Goal: Task Accomplishment & Management: Use online tool/utility

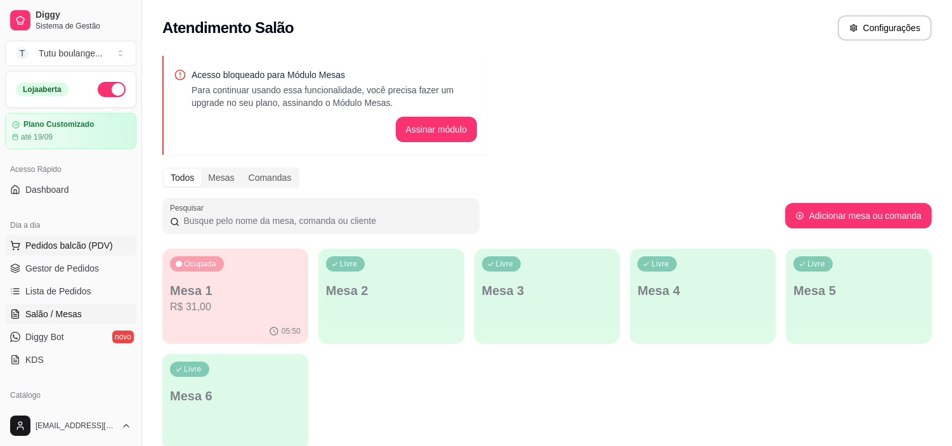
scroll to position [43, 0]
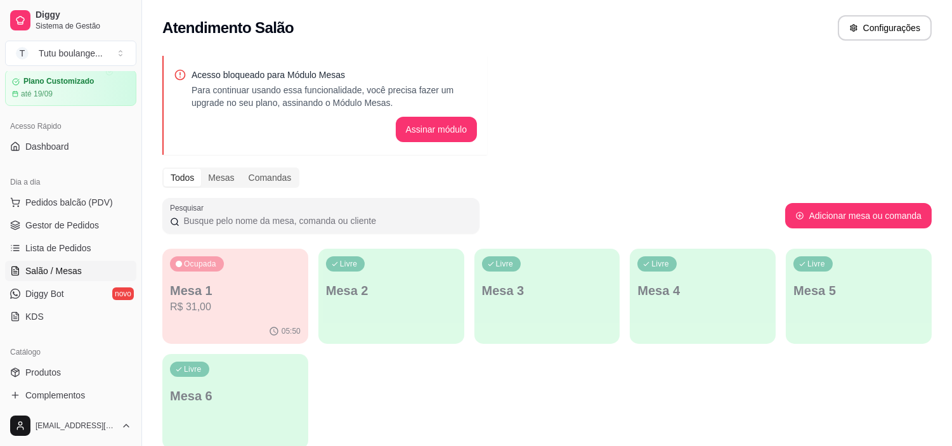
click at [84, 268] on link "Salão / Mesas" at bounding box center [70, 271] width 131 height 20
click at [444, 302] on div "Livre Mesa 2" at bounding box center [390, 288] width 141 height 77
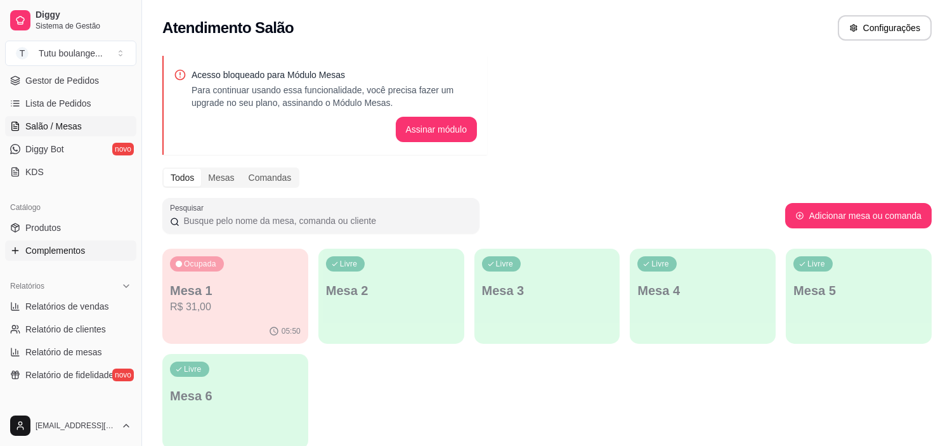
scroll to position [211, 0]
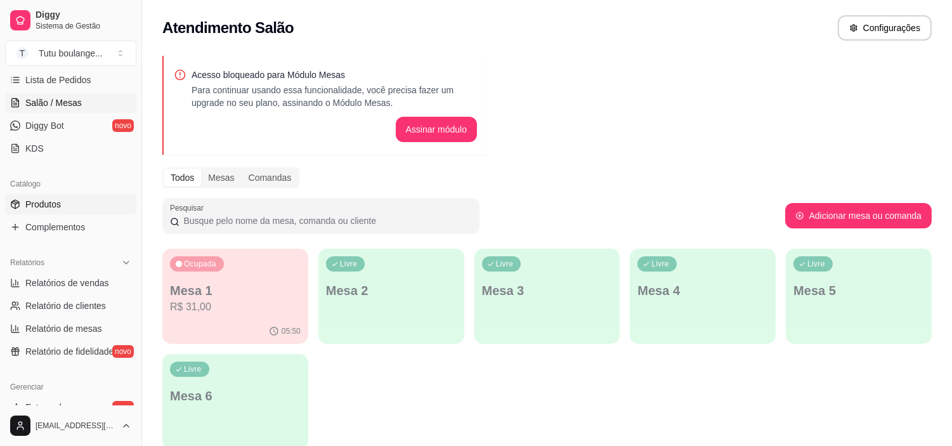
click at [91, 207] on link "Produtos" at bounding box center [70, 204] width 131 height 20
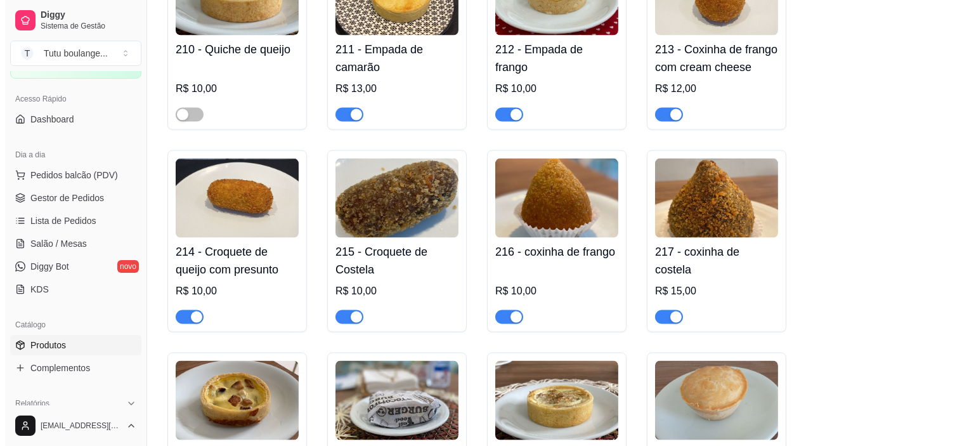
scroll to position [3630, 0]
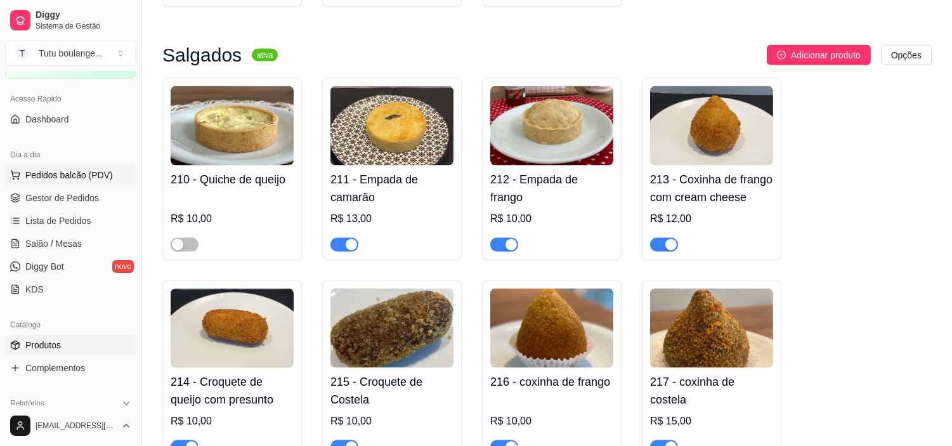
click at [80, 179] on span "Pedidos balcão (PDV)" at bounding box center [68, 175] width 87 height 13
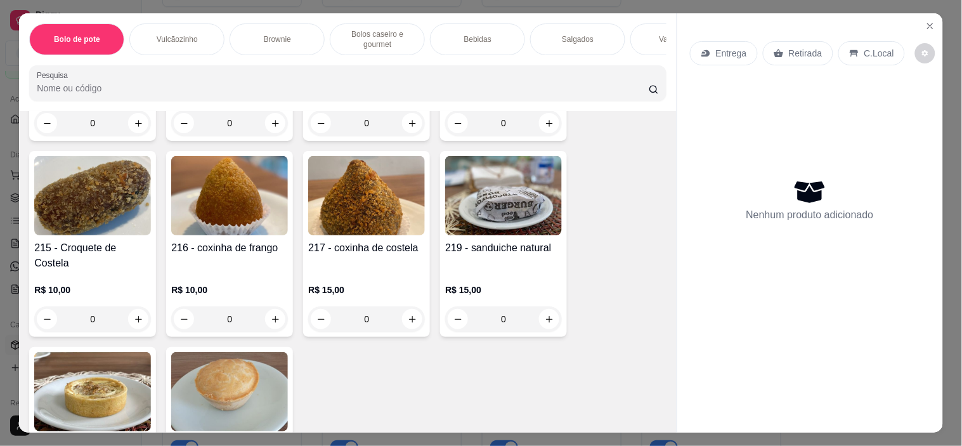
scroll to position [2183, 0]
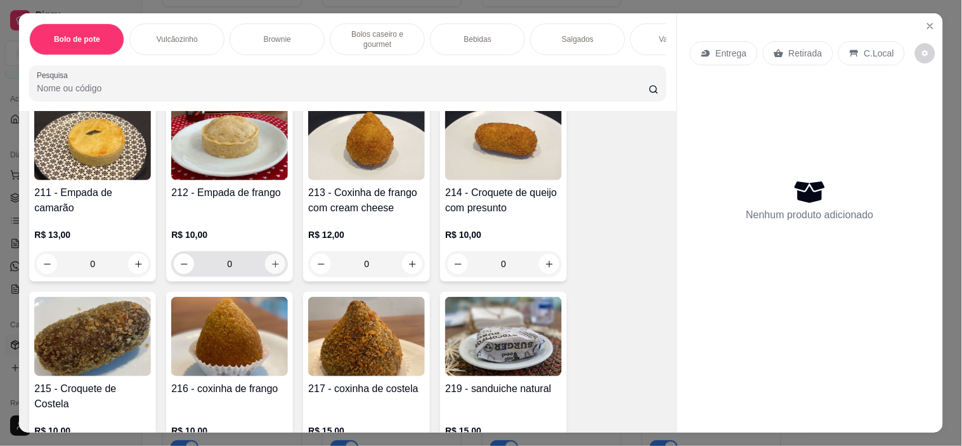
click at [273, 259] on icon "increase-product-quantity" at bounding box center [276, 264] width 10 height 10
type input "1"
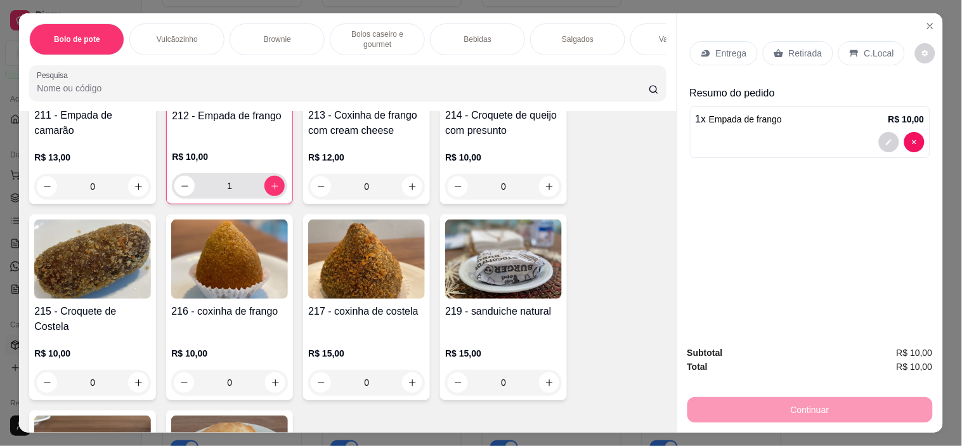
scroll to position [2324, 0]
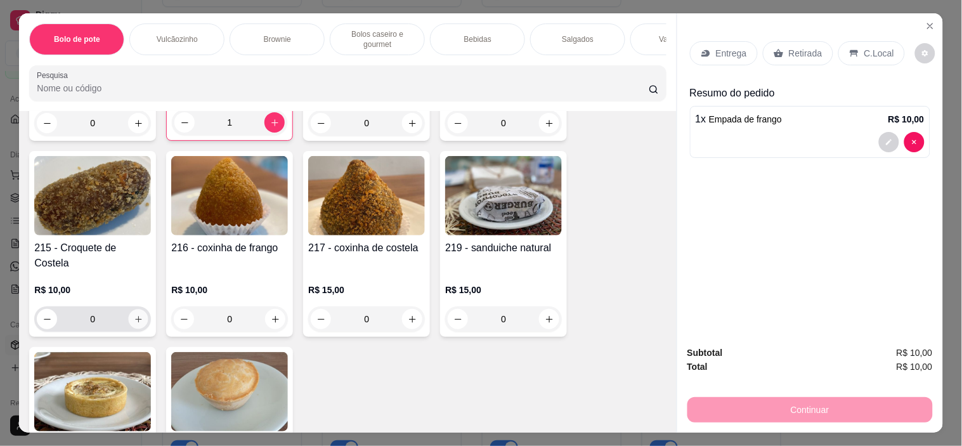
click at [129, 309] on button "increase-product-quantity" at bounding box center [139, 319] width 20 height 20
type input "1"
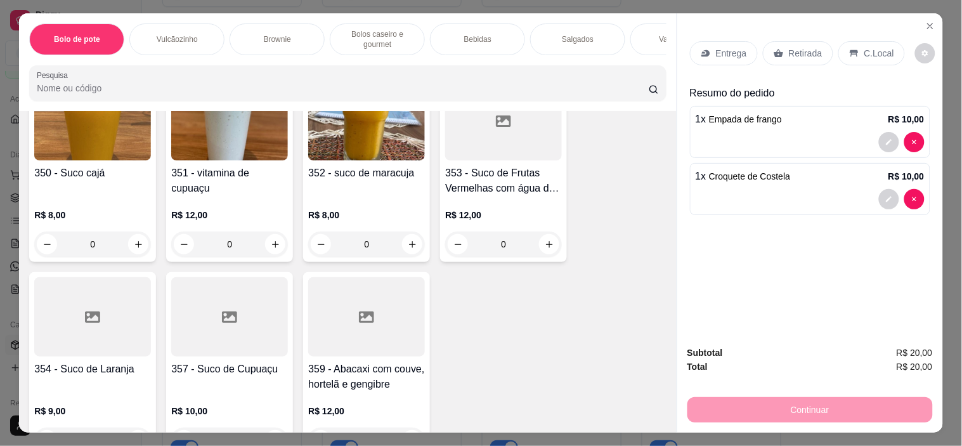
scroll to position [3592, 0]
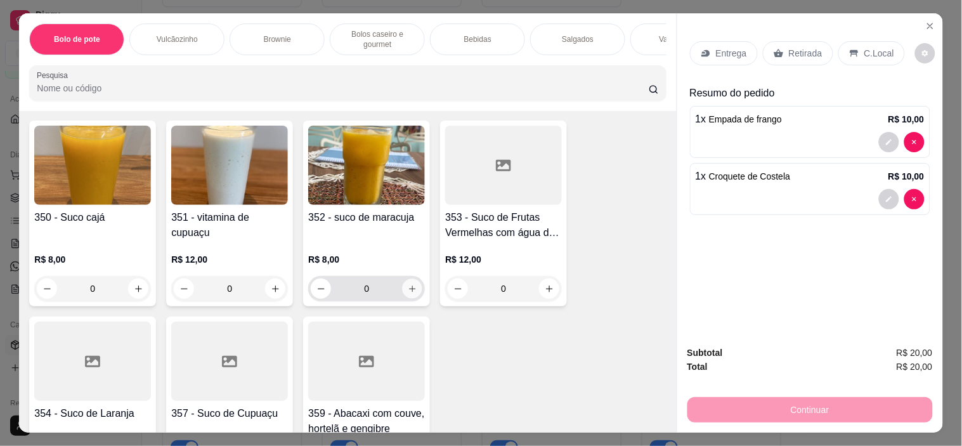
click at [408, 284] on icon "increase-product-quantity" at bounding box center [413, 289] width 10 height 10
type input "1"
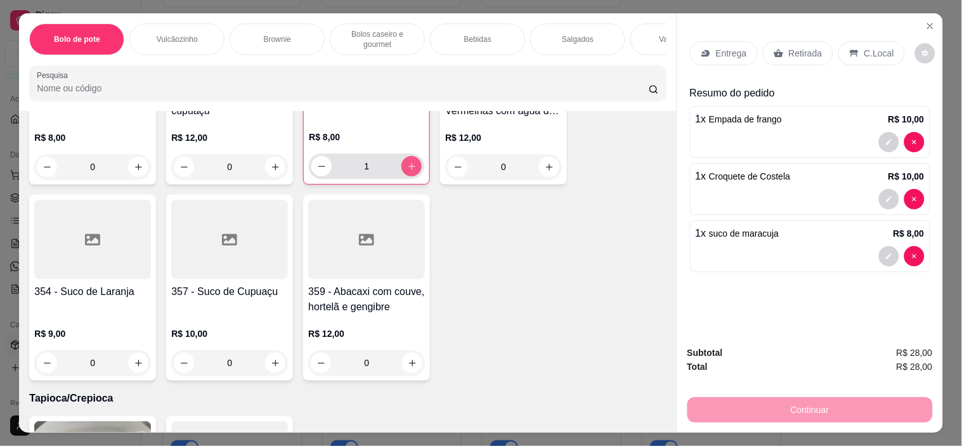
scroll to position [3804, 0]
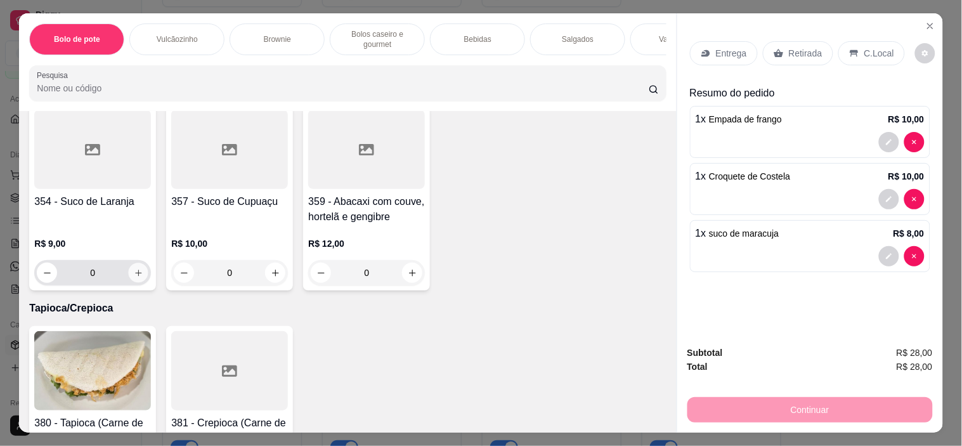
click at [134, 268] on icon "increase-product-quantity" at bounding box center [139, 273] width 10 height 10
type input "1"
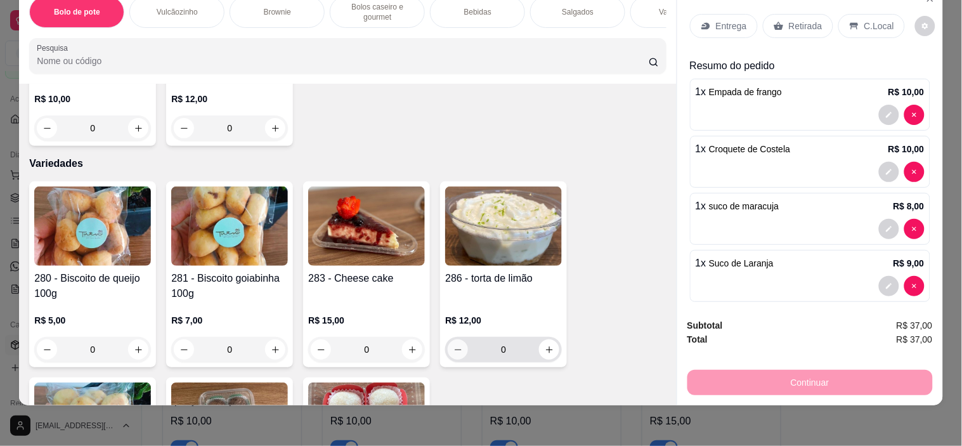
scroll to position [2826, 0]
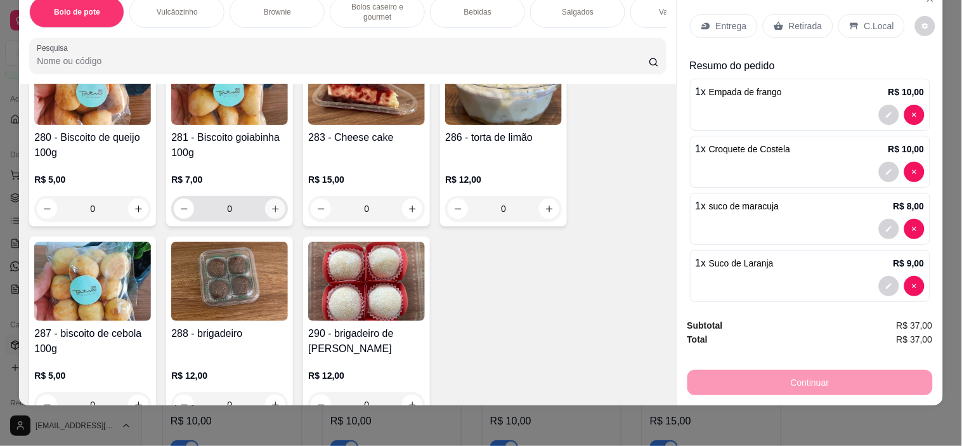
click at [272, 205] on icon "increase-product-quantity" at bounding box center [275, 208] width 7 height 7
type input "1"
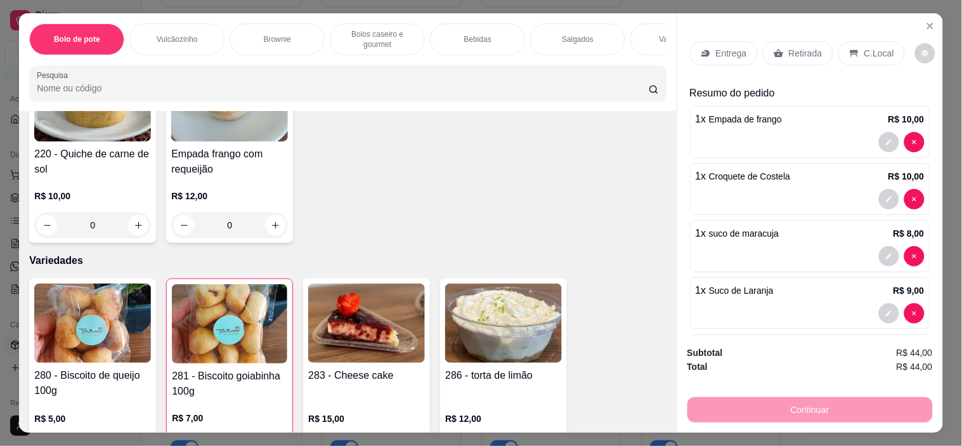
scroll to position [2615, 0]
click at [797, 41] on div "Retirada" at bounding box center [798, 53] width 70 height 24
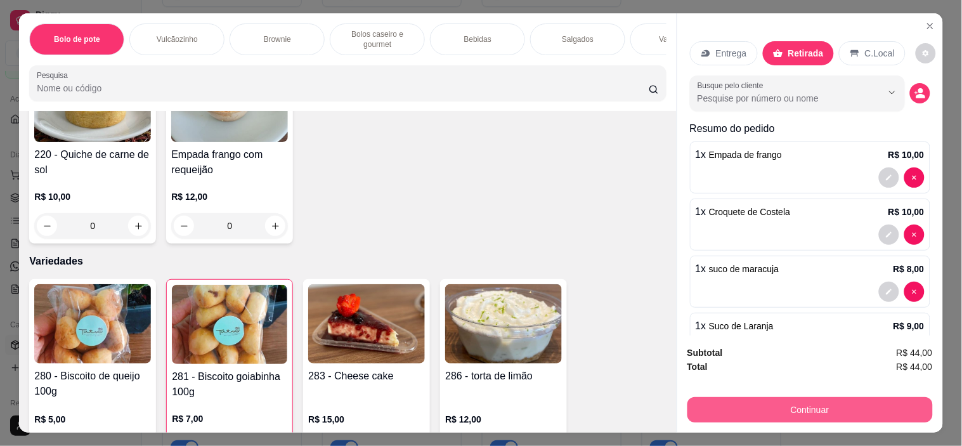
click at [784, 401] on button "Continuar" at bounding box center [809, 409] width 245 height 25
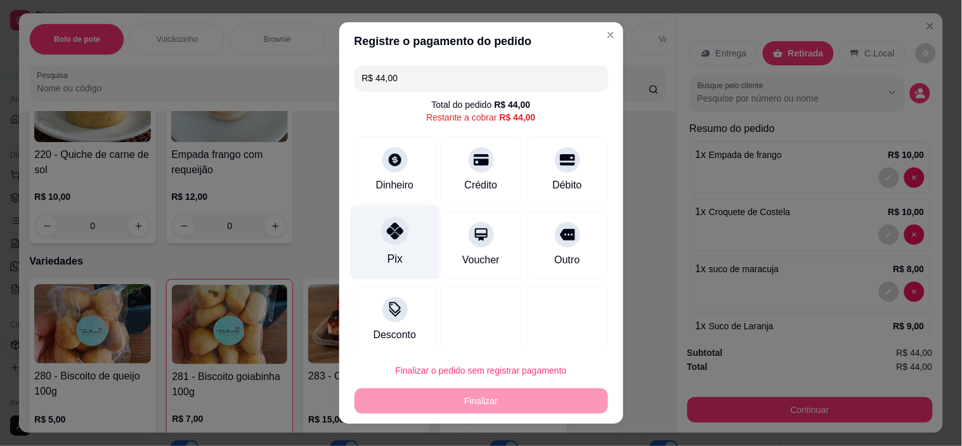
click at [403, 254] on div "Pix" at bounding box center [394, 242] width 89 height 74
type input "R$ 0,00"
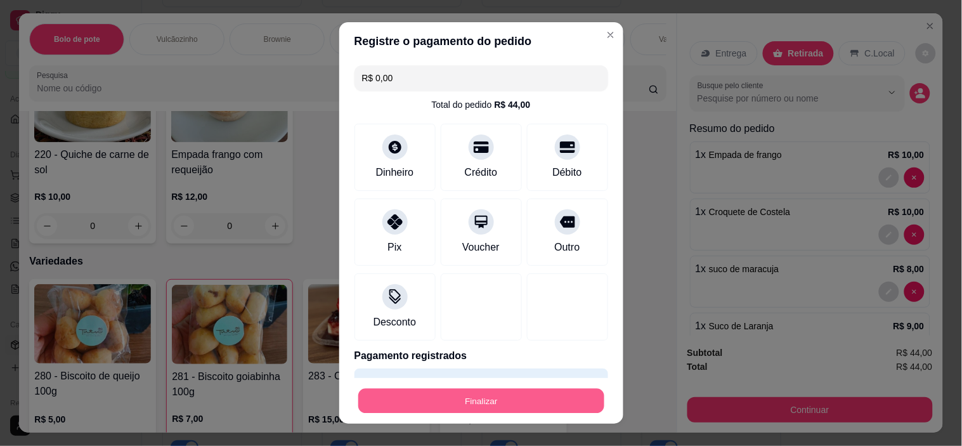
click at [464, 394] on button "Finalizar" at bounding box center [481, 400] width 246 height 25
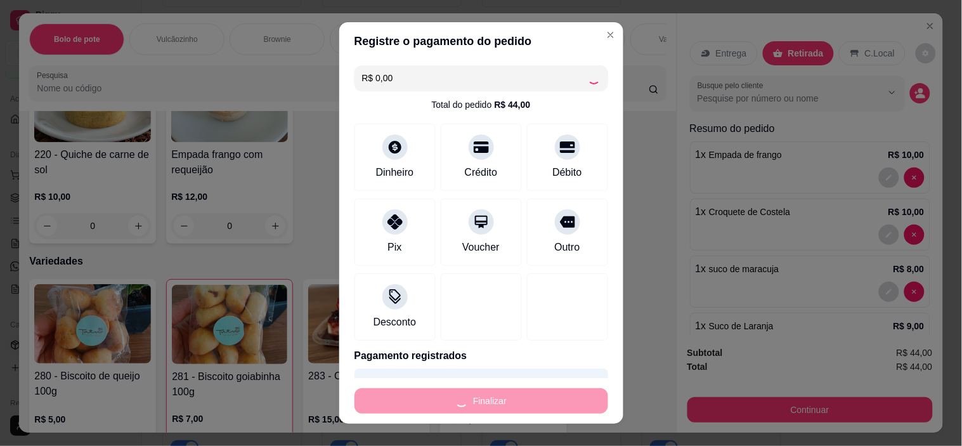
type input "0"
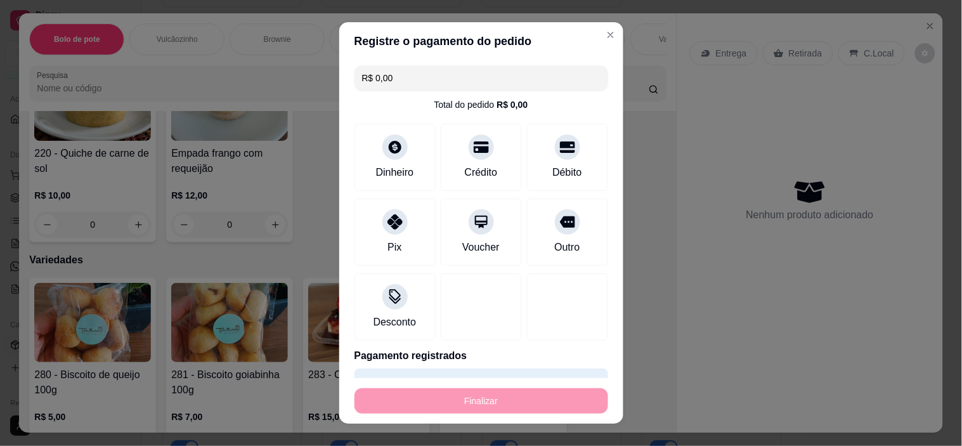
type input "-R$ 44,00"
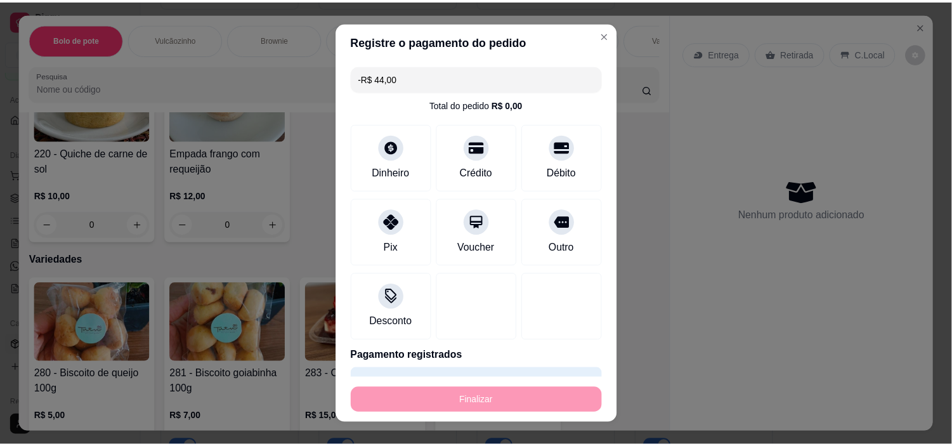
scroll to position [2613, 0]
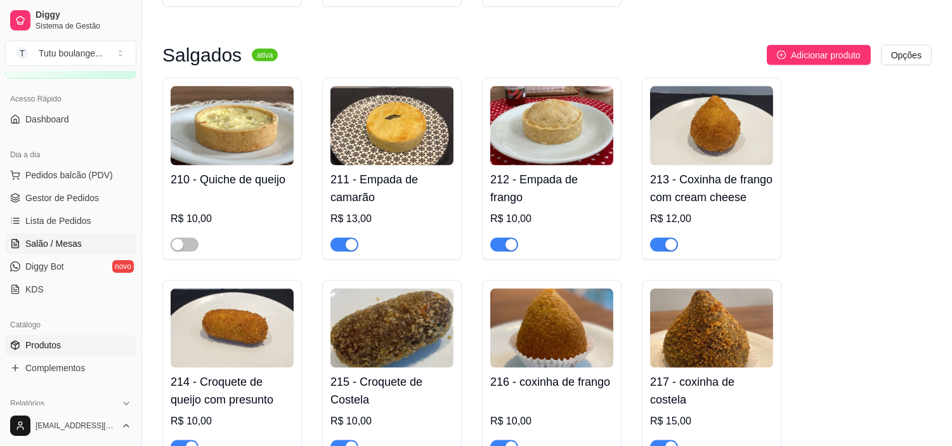
click at [65, 245] on span "Salão / Mesas" at bounding box center [53, 243] width 56 height 13
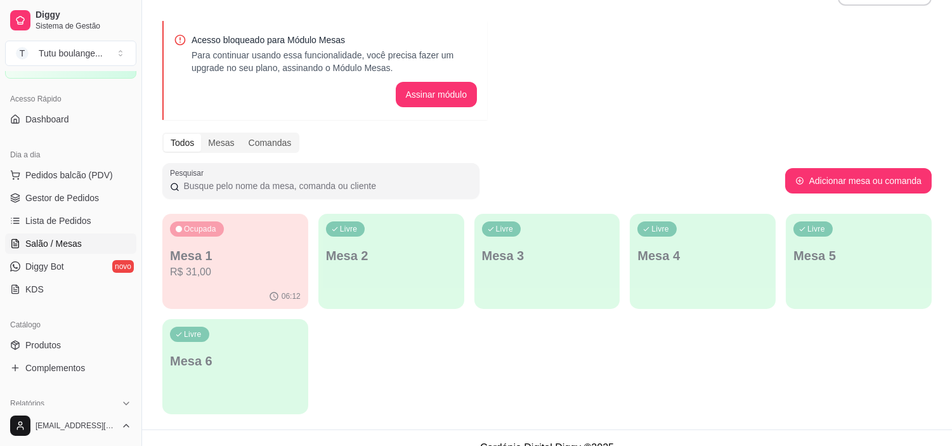
scroll to position [54, 0]
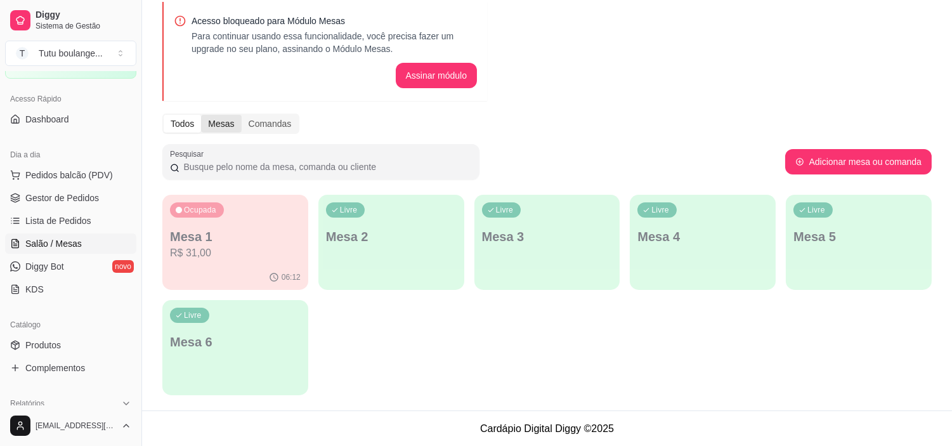
click at [226, 121] on div "Mesas" at bounding box center [221, 124] width 40 height 18
click at [201, 115] on input "Mesas" at bounding box center [201, 115] width 0 height 0
click at [269, 249] on p "R$ 31,00" at bounding box center [235, 252] width 131 height 15
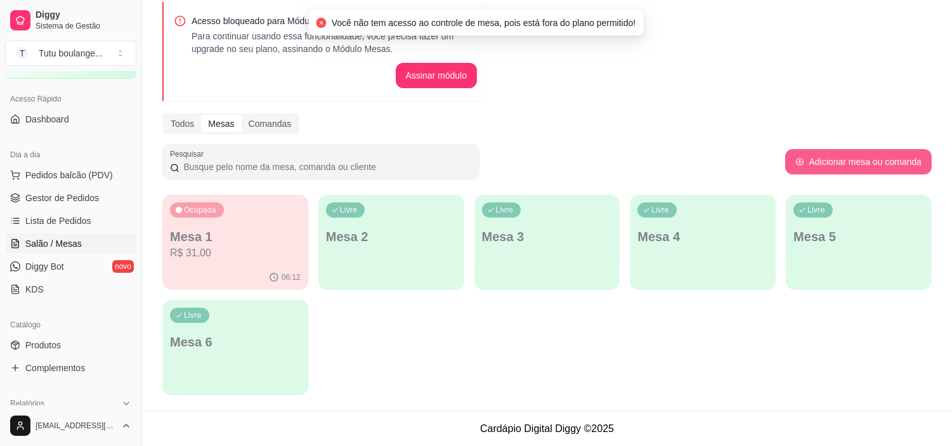
click at [851, 166] on button "Adicionar mesa ou comanda" at bounding box center [858, 161] width 146 height 25
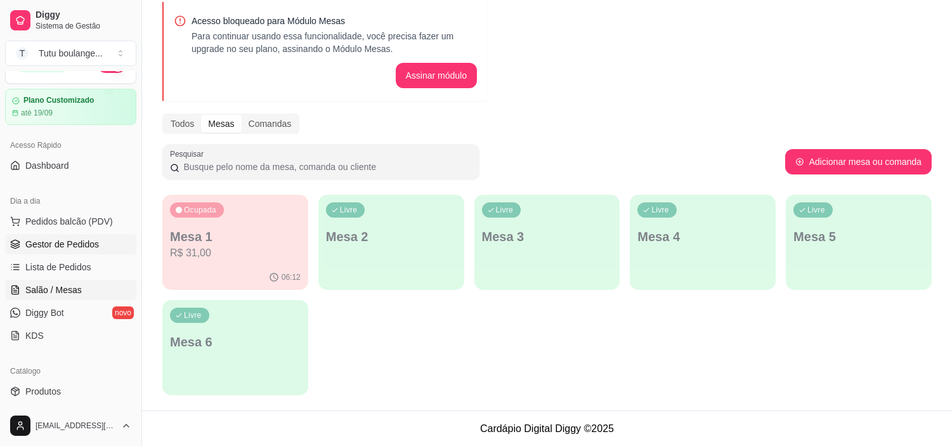
scroll to position [0, 0]
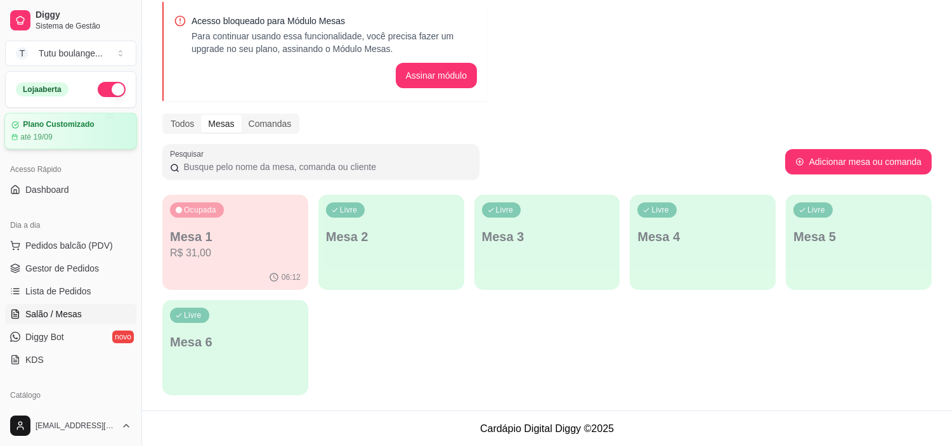
click at [58, 131] on div "Plano Customizado até 19/09" at bounding box center [70, 131] width 119 height 22
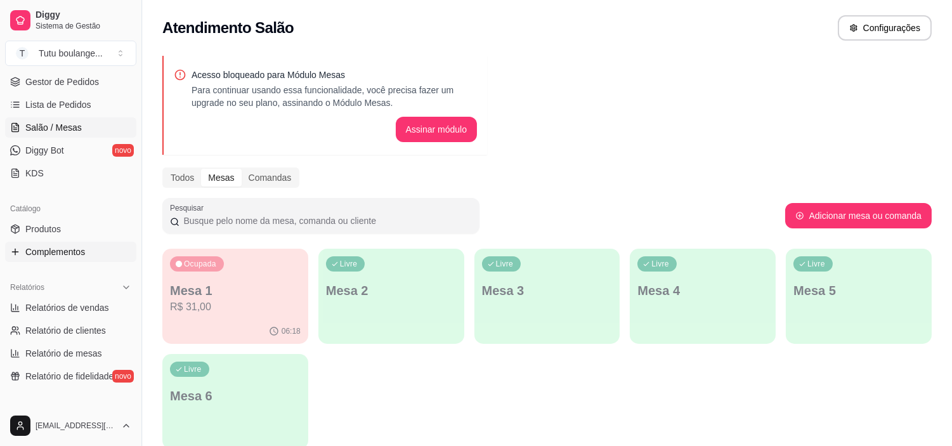
scroll to position [211, 0]
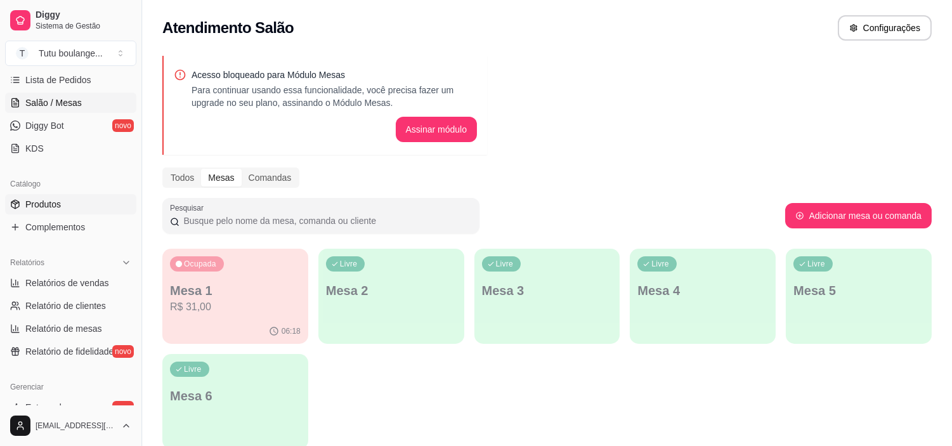
click at [115, 208] on link "Produtos" at bounding box center [70, 204] width 131 height 20
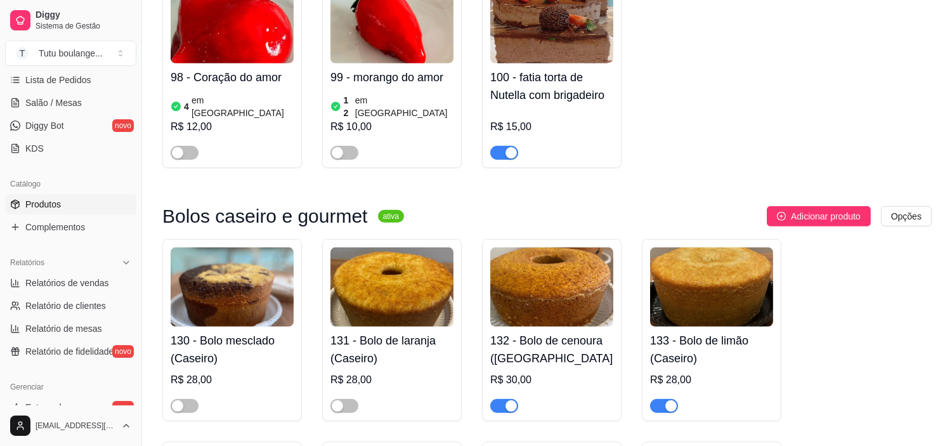
scroll to position [1620, 0]
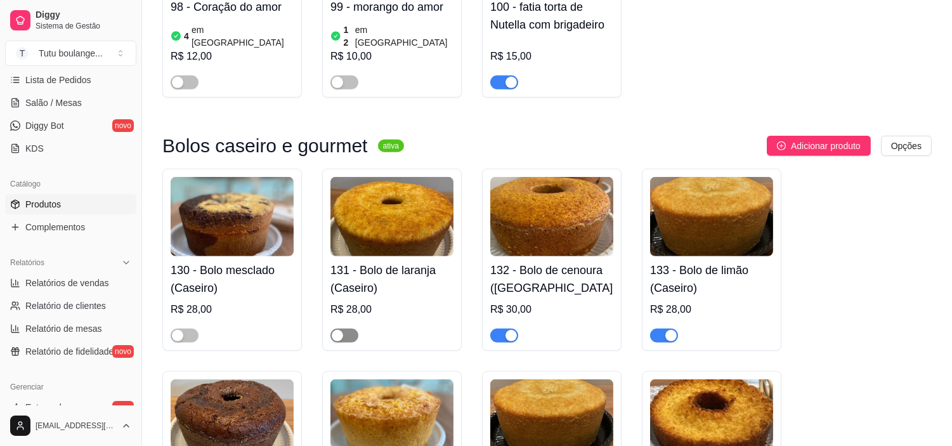
click at [346, 330] on span "button" at bounding box center [344, 335] width 28 height 14
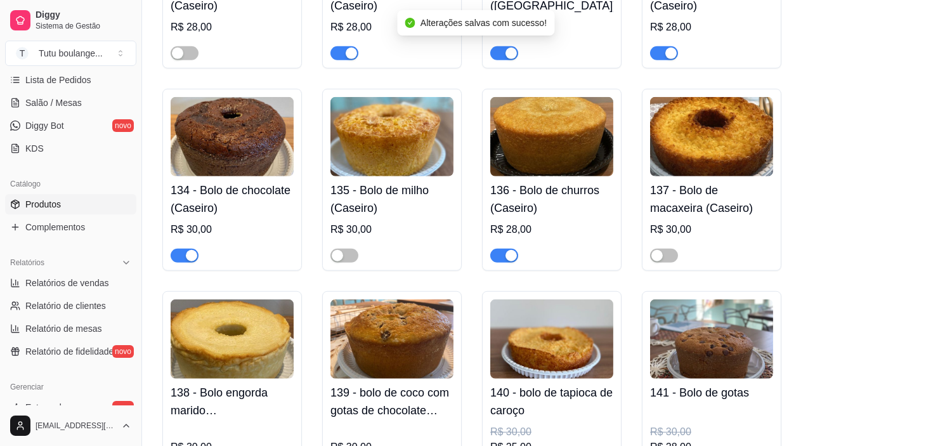
scroll to position [1972, 0]
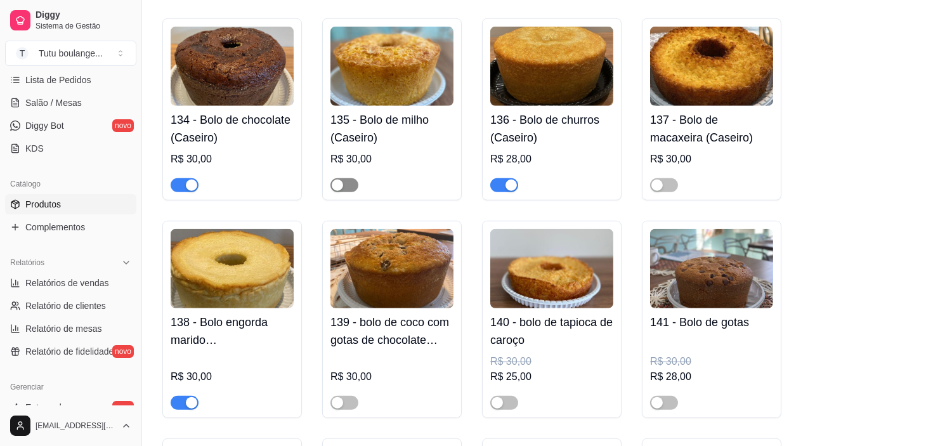
click at [347, 180] on span "button" at bounding box center [344, 185] width 28 height 14
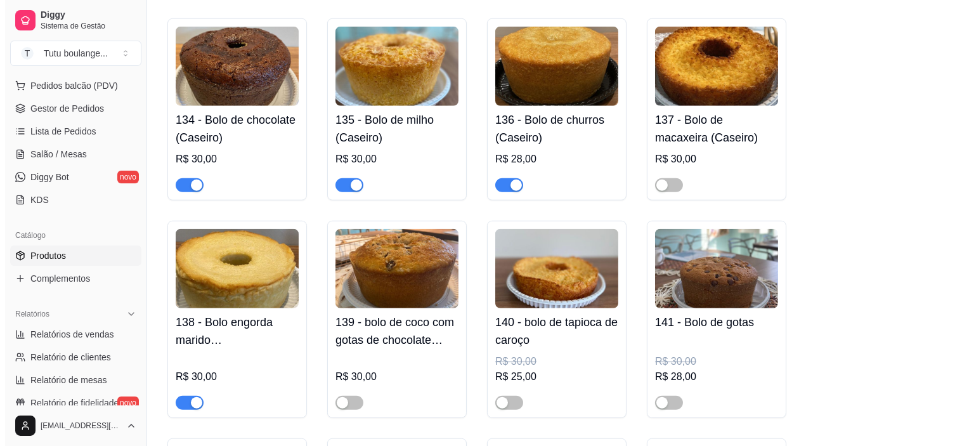
scroll to position [141, 0]
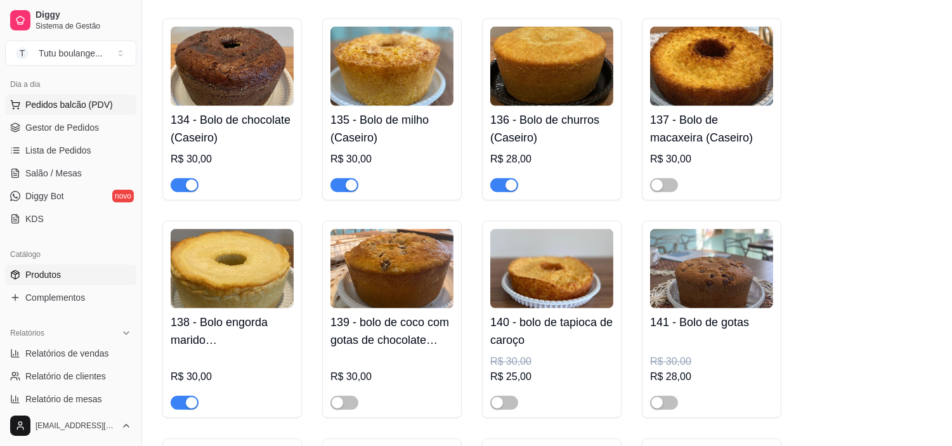
click at [87, 107] on span "Pedidos balcão (PDV)" at bounding box center [68, 104] width 87 height 13
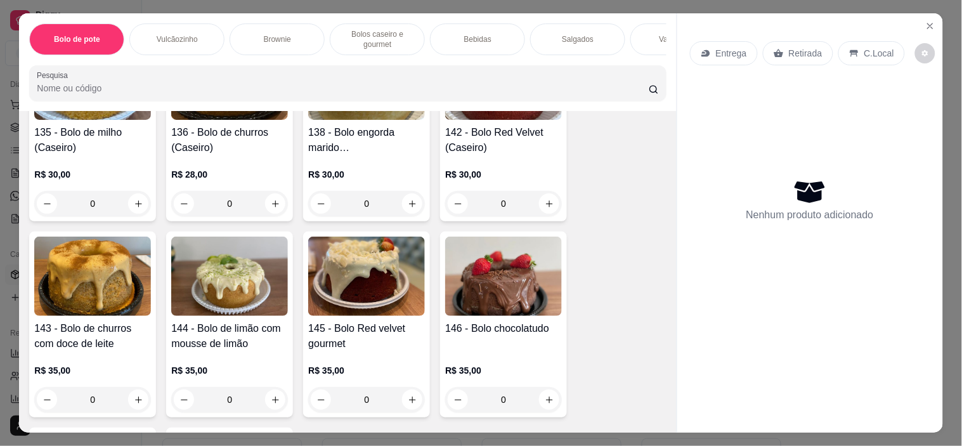
scroll to position [1338, 0]
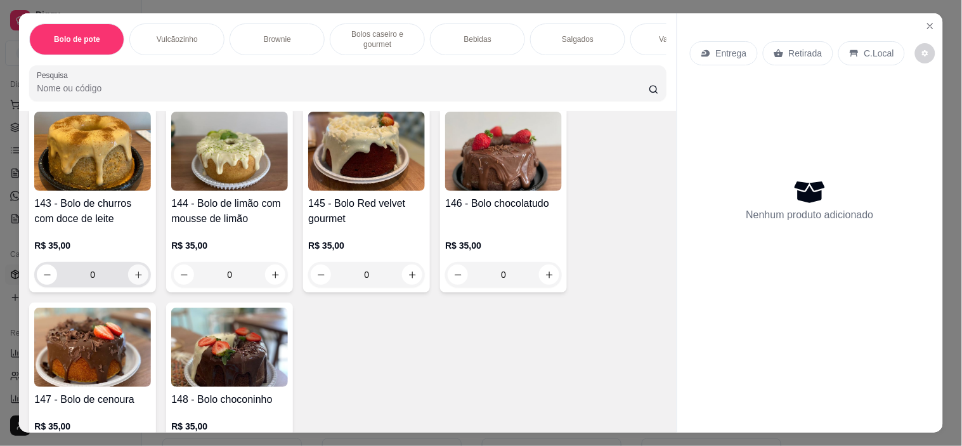
click at [134, 280] on icon "increase-product-quantity" at bounding box center [139, 275] width 10 height 10
type input "1"
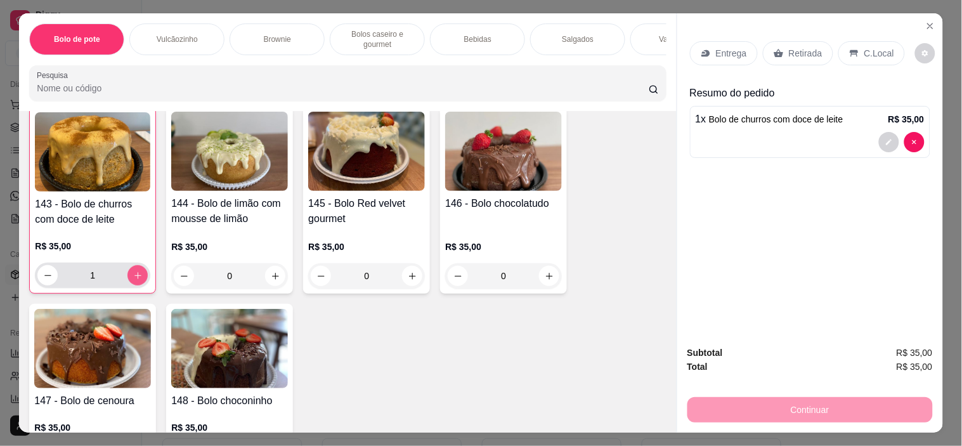
scroll to position [1339, 0]
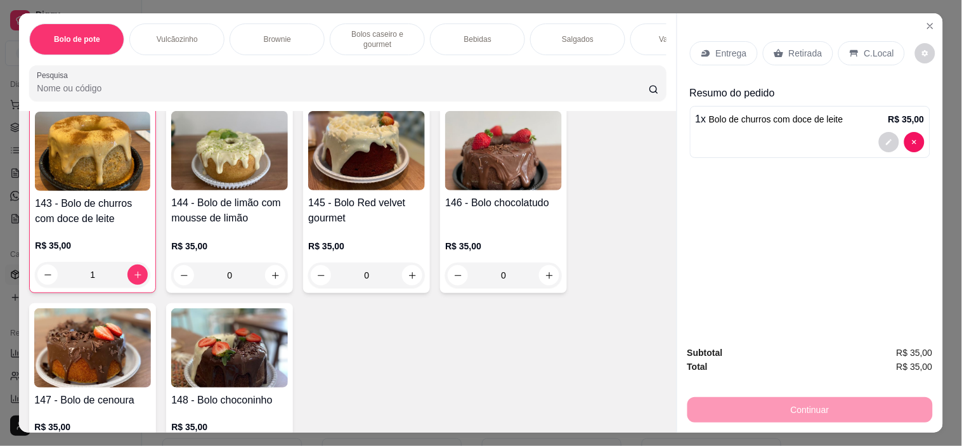
click at [789, 47] on p "Retirada" at bounding box center [806, 53] width 34 height 13
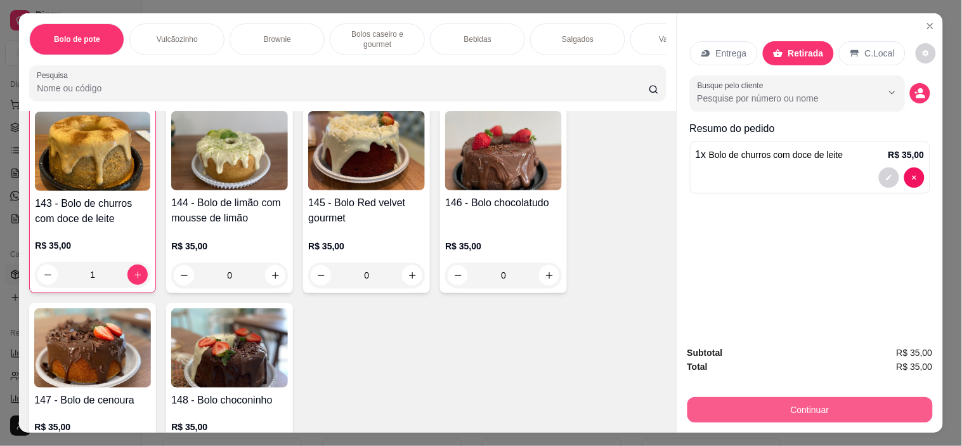
click at [810, 401] on button "Continuar" at bounding box center [809, 409] width 245 height 25
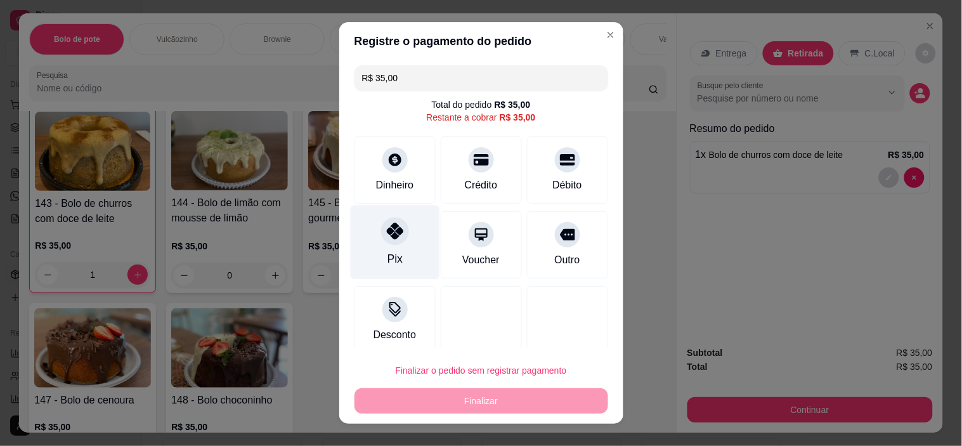
click at [398, 248] on div "Pix" at bounding box center [394, 242] width 89 height 74
type input "R$ 0,00"
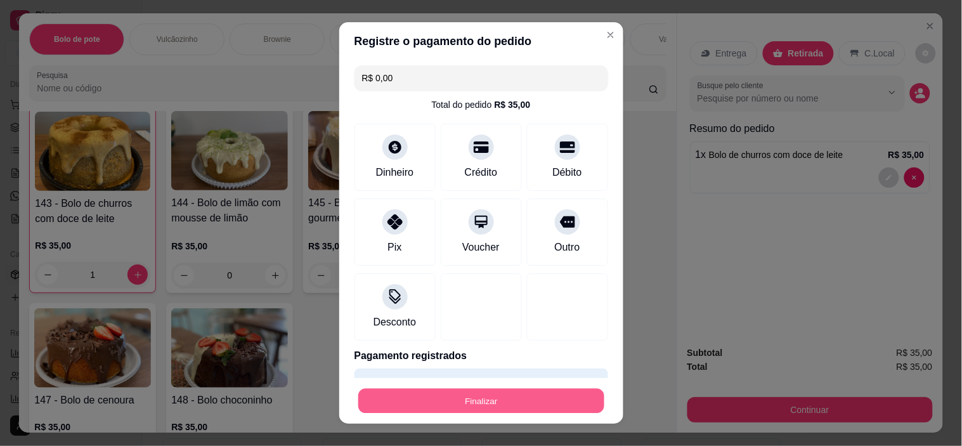
click at [385, 391] on button "Finalizar" at bounding box center [481, 400] width 246 height 25
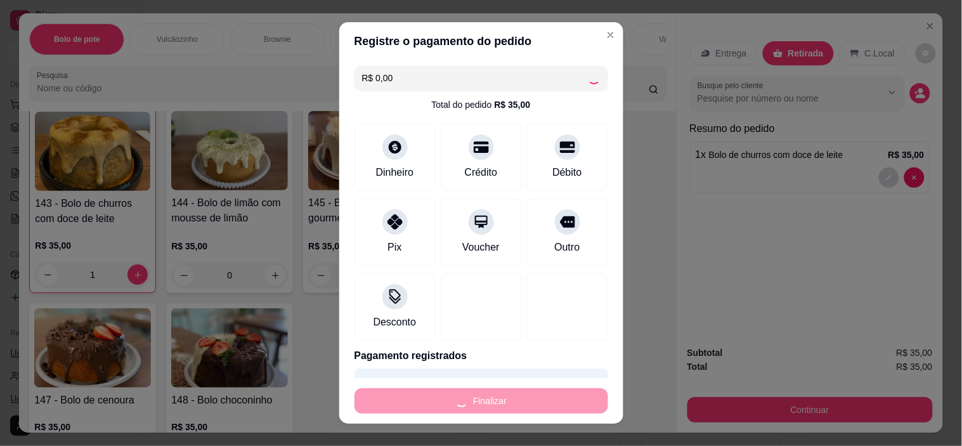
type input "0"
type input "-R$ 35,00"
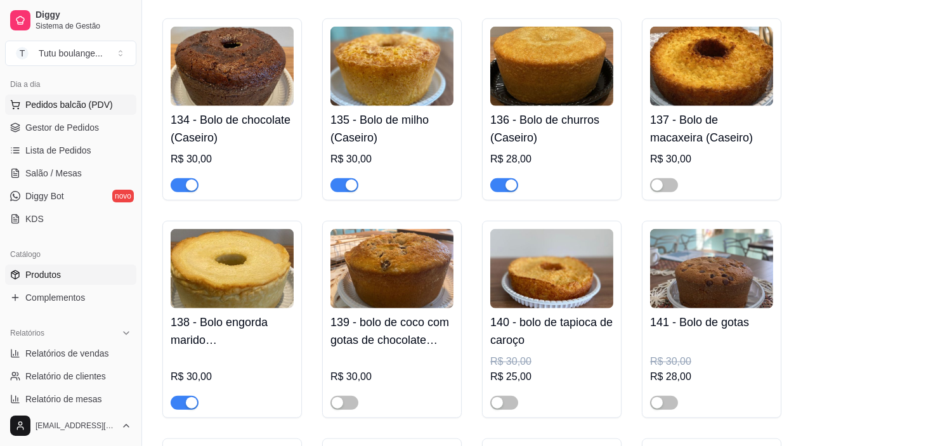
click at [106, 98] on span "Pedidos balcão (PDV)" at bounding box center [68, 104] width 87 height 13
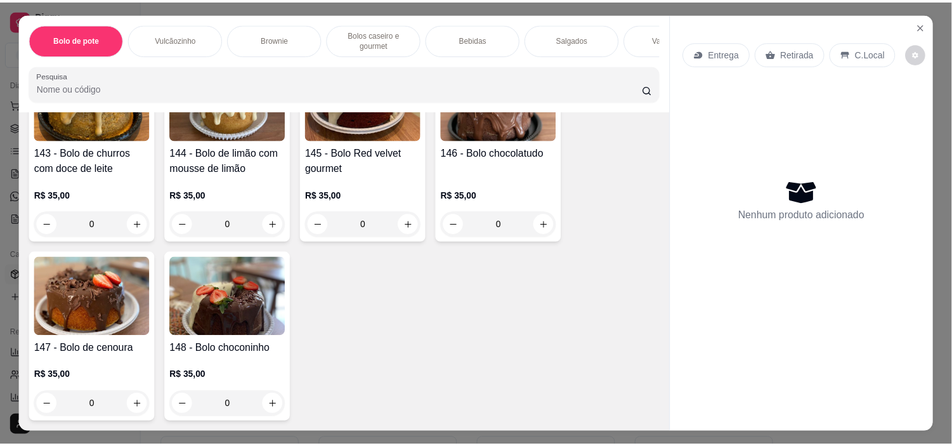
scroll to position [1479, 0]
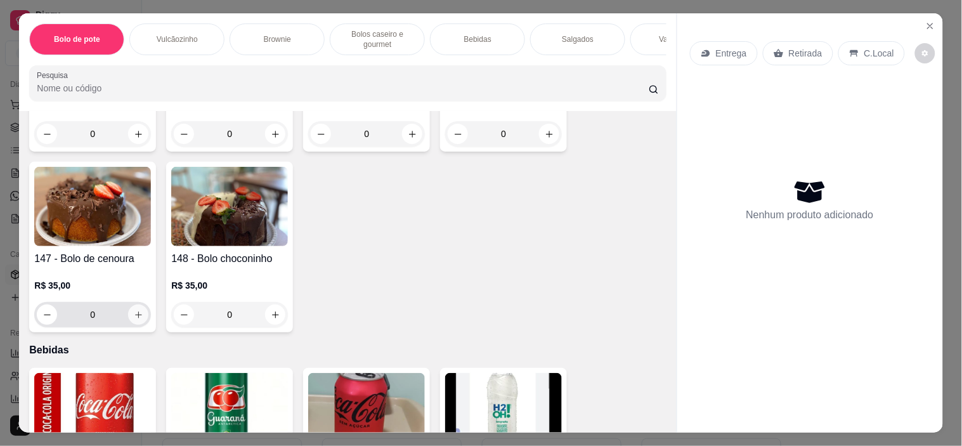
click at [136, 320] on icon "increase-product-quantity" at bounding box center [139, 315] width 10 height 10
type input "1"
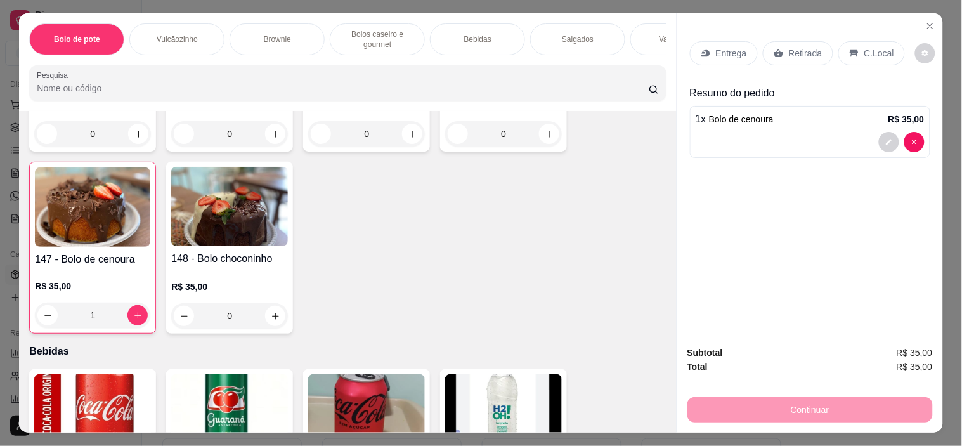
click at [779, 49] on div "Retirada" at bounding box center [798, 53] width 70 height 24
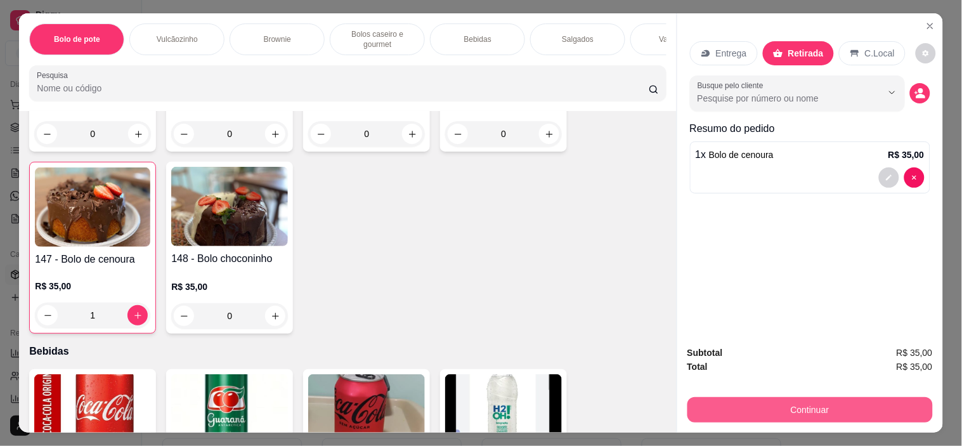
click at [801, 404] on button "Continuar" at bounding box center [809, 409] width 245 height 25
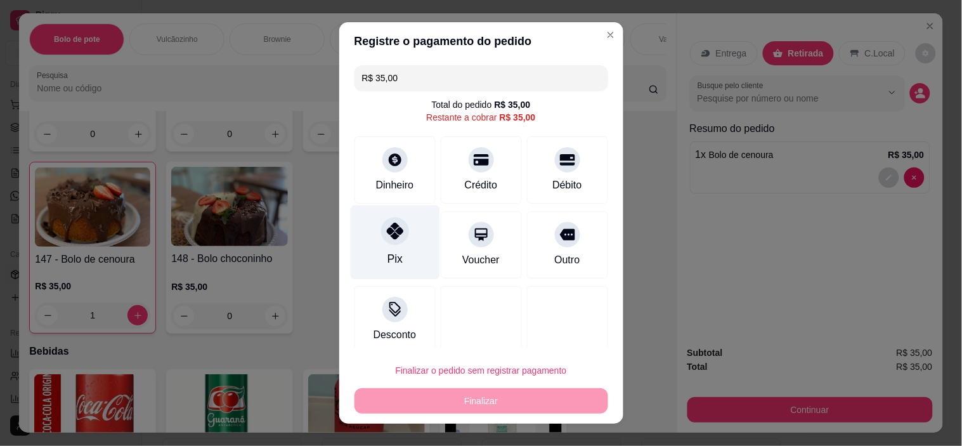
click at [396, 250] on div "Pix" at bounding box center [394, 242] width 89 height 74
type input "R$ 0,00"
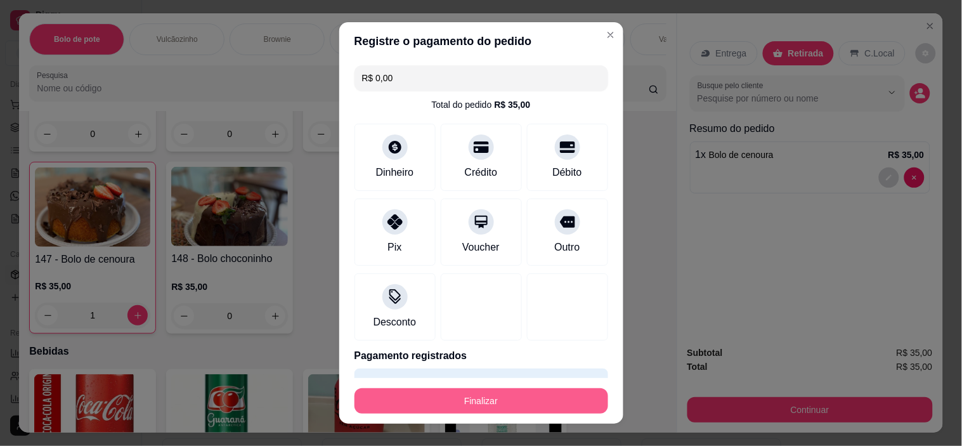
click at [458, 399] on button "Finalizar" at bounding box center [481, 400] width 254 height 25
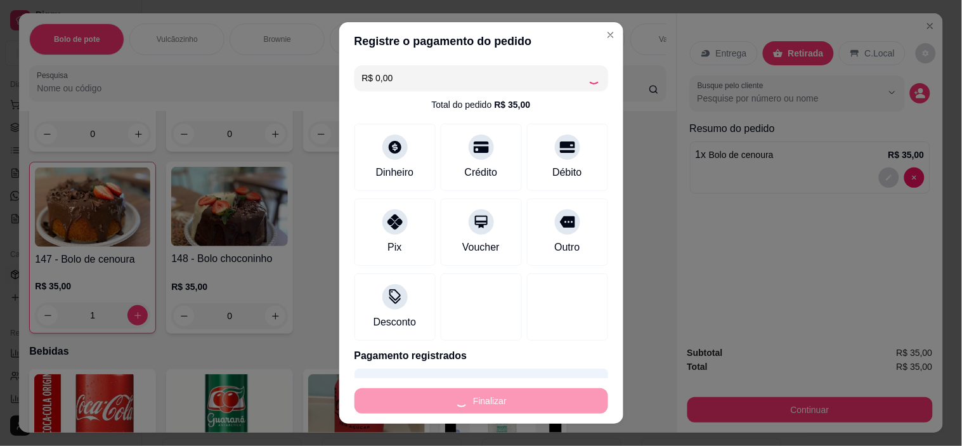
type input "0"
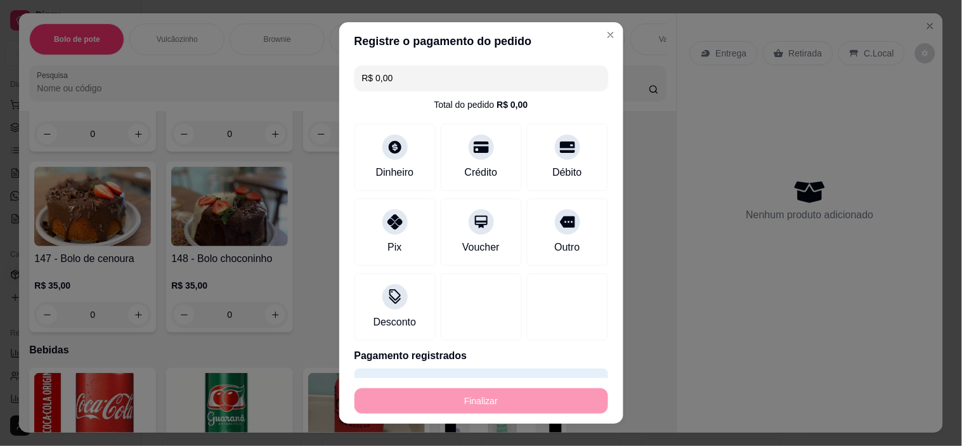
type input "-R$ 35,00"
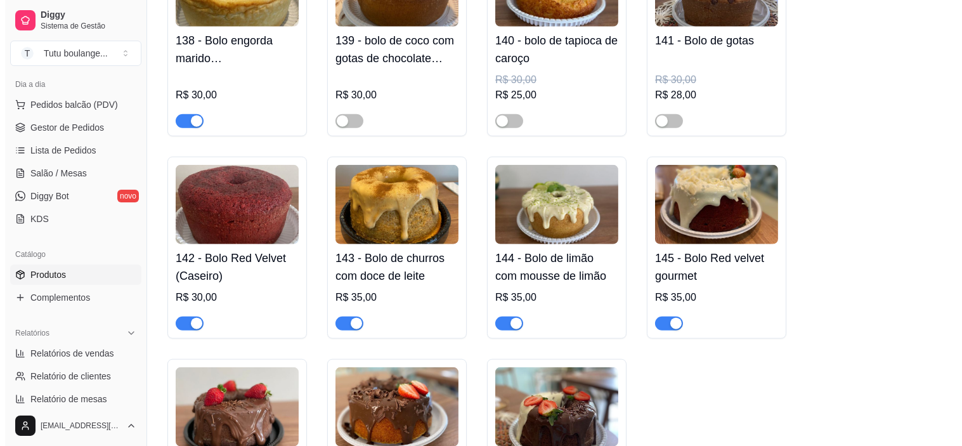
scroll to position [2465, 0]
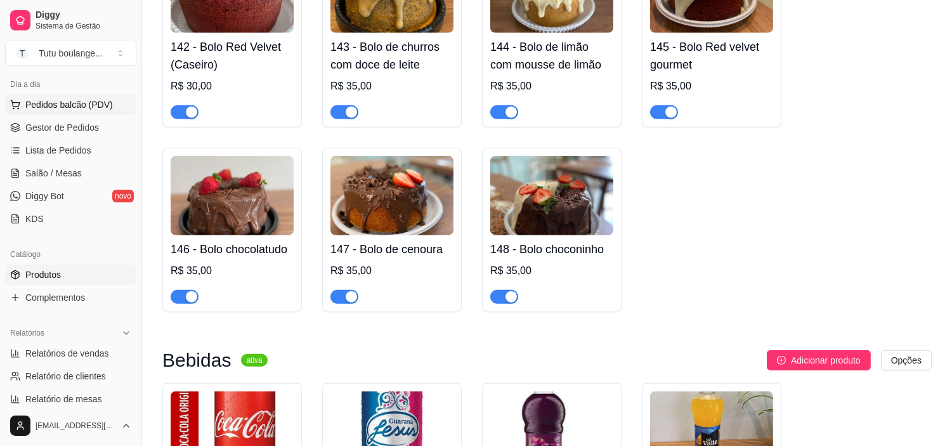
click at [64, 103] on span "Pedidos balcão (PDV)" at bounding box center [68, 104] width 87 height 13
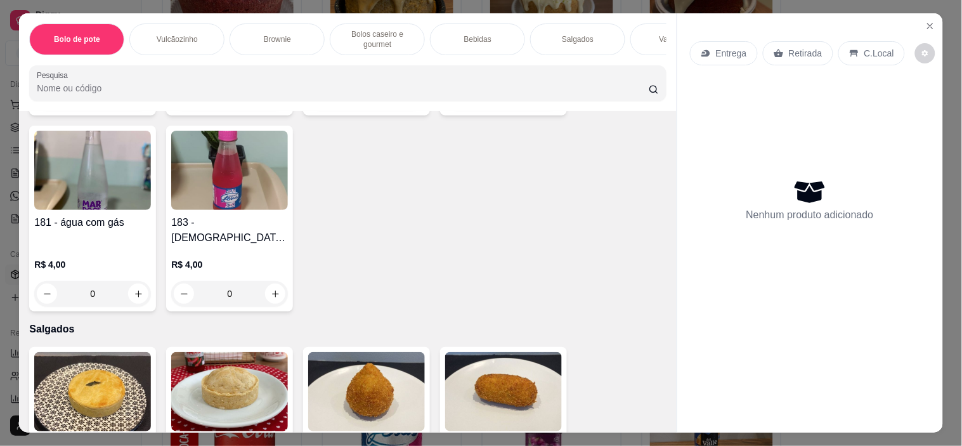
scroll to position [2395, 0]
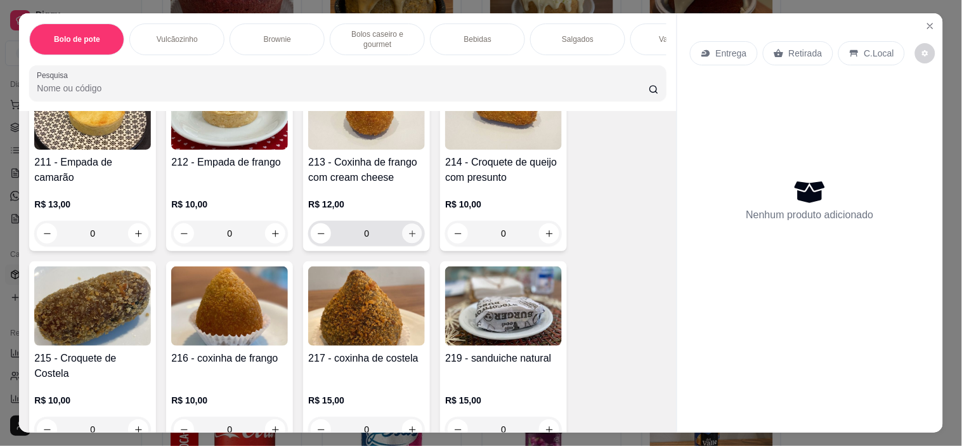
click at [412, 224] on button "increase-product-quantity" at bounding box center [413, 234] width 20 height 20
type input "1"
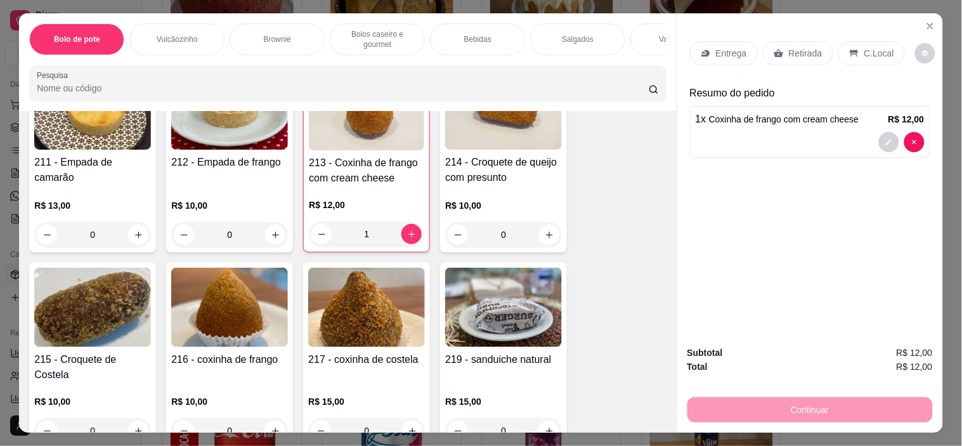
click at [791, 47] on p "Retirada" at bounding box center [806, 53] width 34 height 13
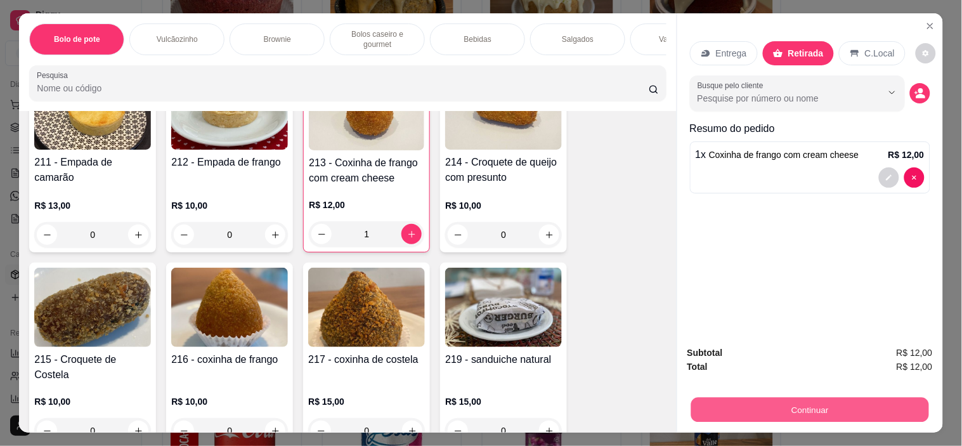
click at [794, 398] on button "Continuar" at bounding box center [809, 410] width 238 height 25
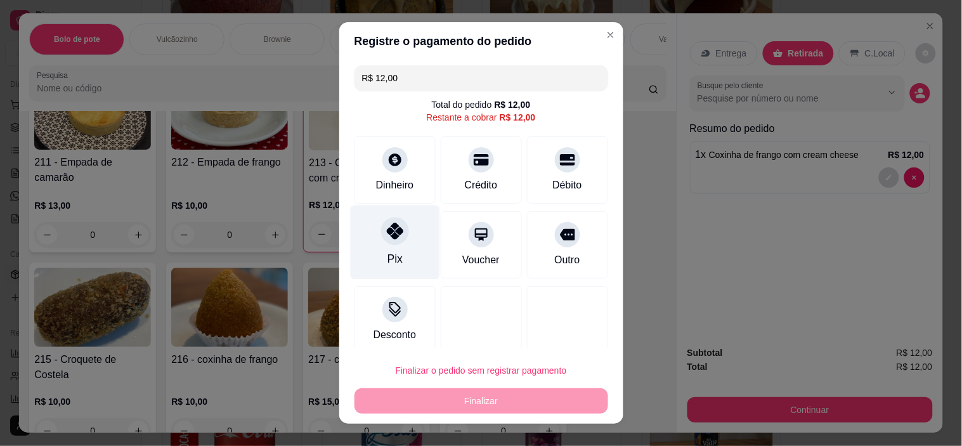
click at [384, 247] on div "Pix" at bounding box center [394, 242] width 89 height 74
type input "R$ 0,00"
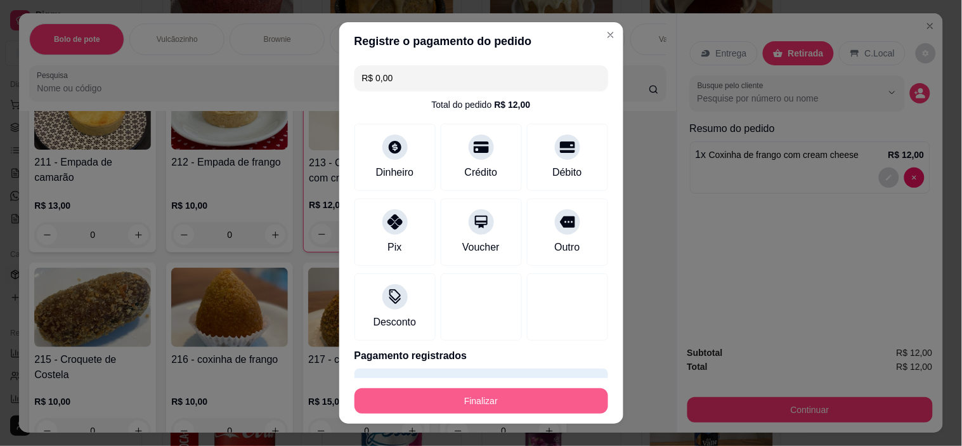
click at [443, 401] on button "Finalizar" at bounding box center [481, 400] width 254 height 25
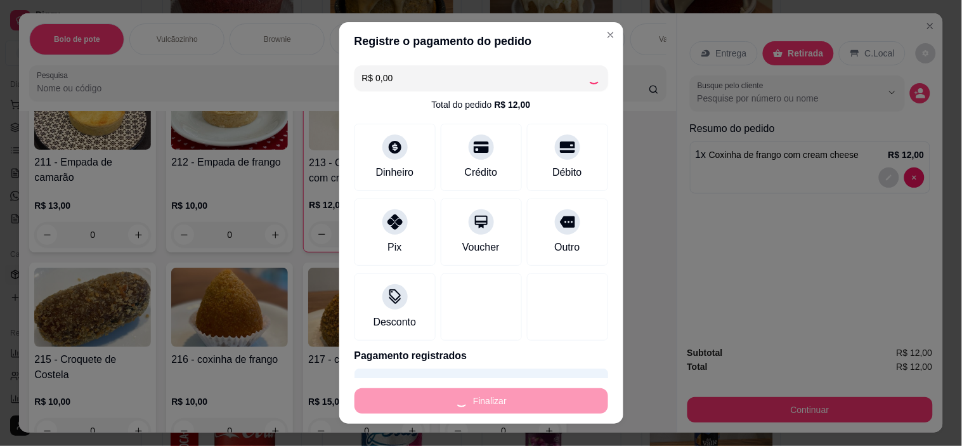
type input "0"
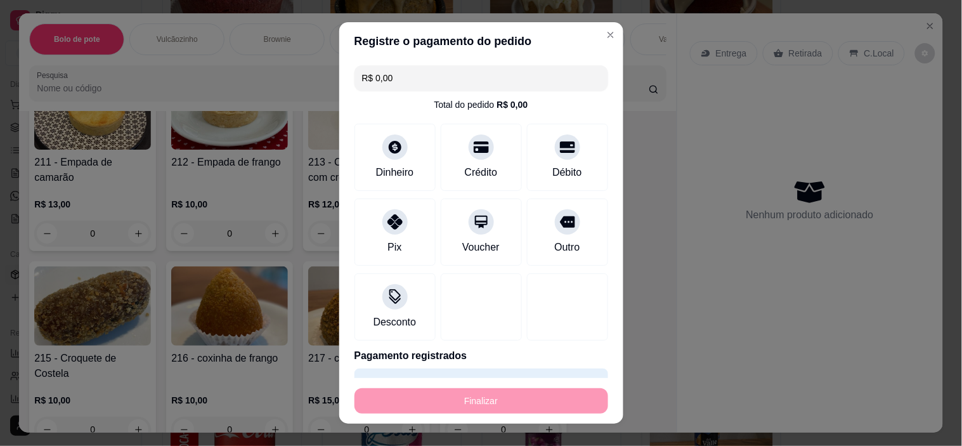
type input "-R$ 12,00"
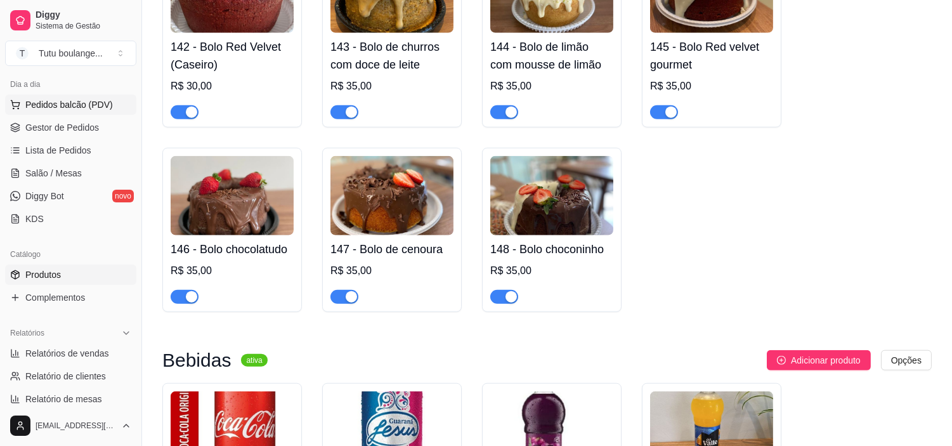
click at [114, 109] on button "Pedidos balcão (PDV)" at bounding box center [70, 104] width 131 height 20
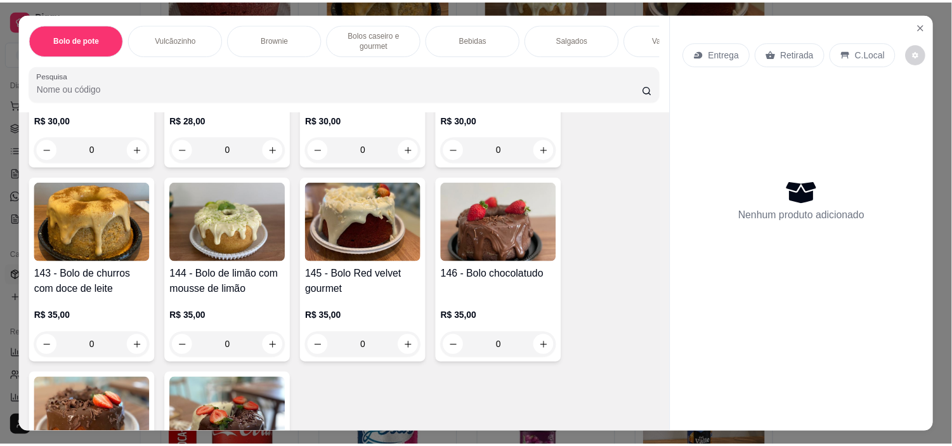
scroll to position [1127, 0]
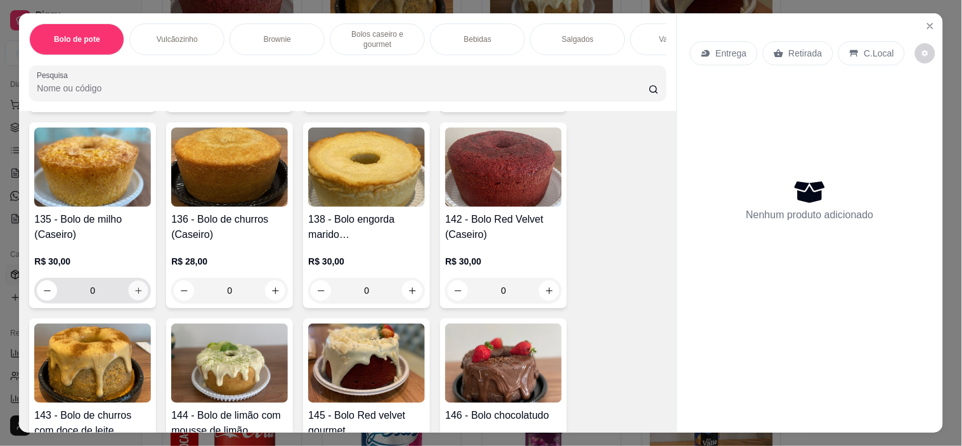
click at [134, 295] on icon "increase-product-quantity" at bounding box center [139, 291] width 10 height 10
type input "1"
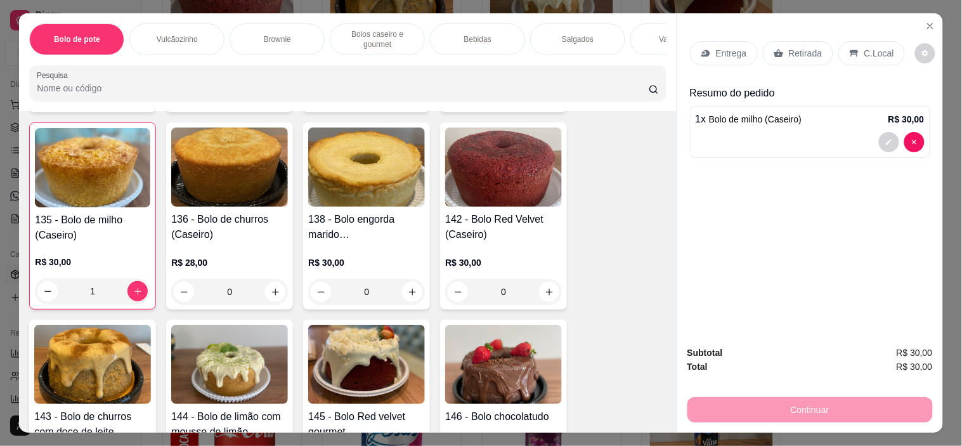
click at [789, 48] on p "Retirada" at bounding box center [806, 53] width 34 height 13
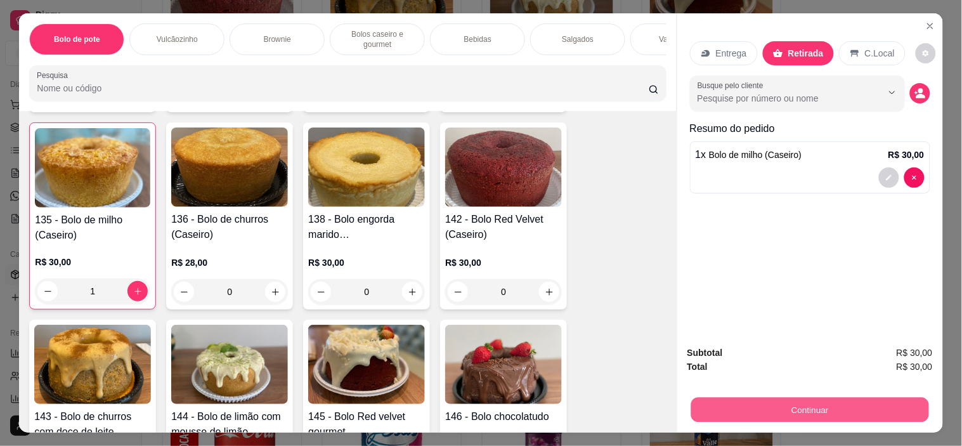
click at [801, 410] on button "Continuar" at bounding box center [809, 410] width 238 height 25
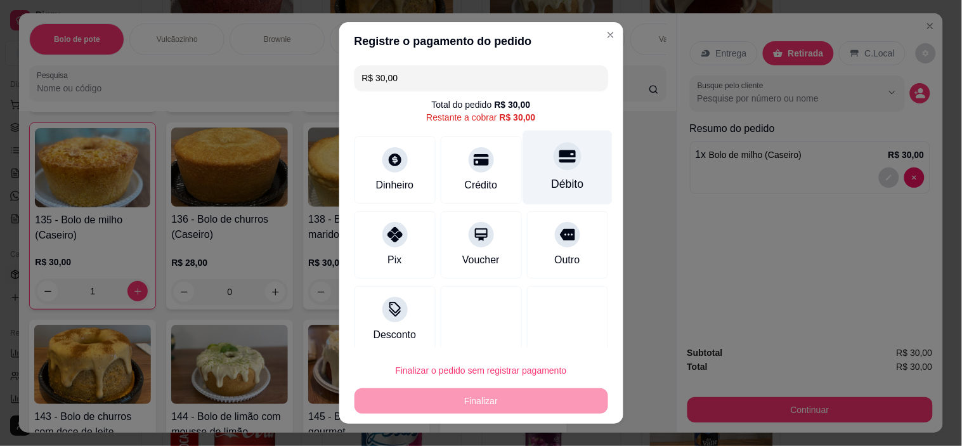
click at [572, 169] on div "Débito" at bounding box center [566, 168] width 89 height 74
type input "R$ 0,00"
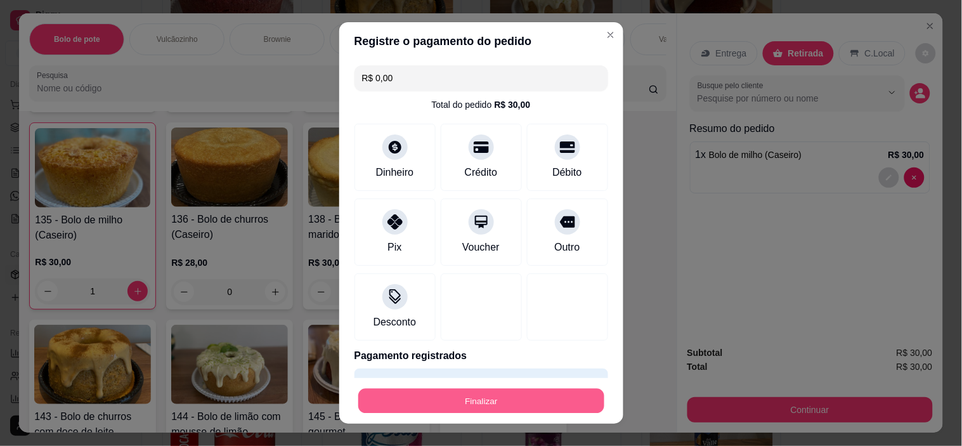
click at [495, 406] on button "Finalizar" at bounding box center [481, 400] width 246 height 25
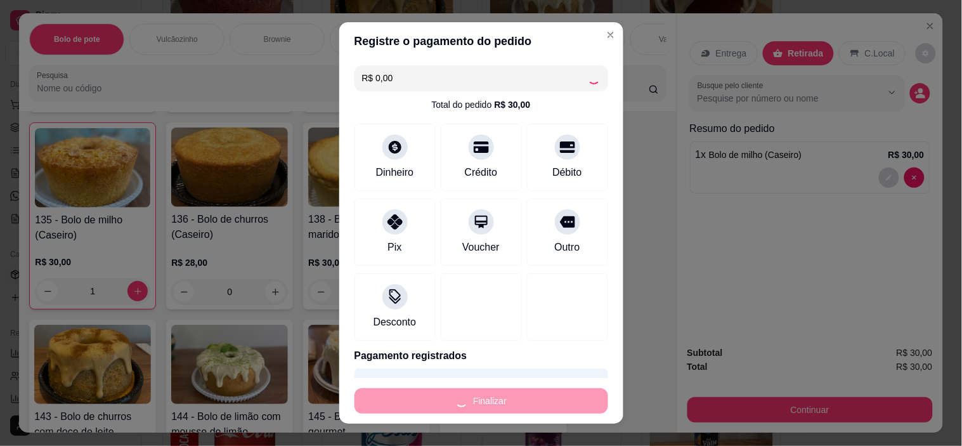
type input "0"
type input "-R$ 30,00"
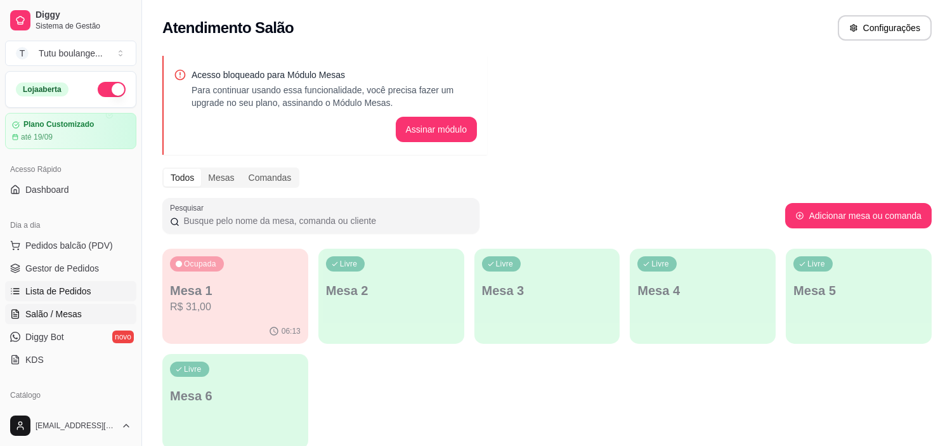
click at [63, 292] on span "Lista de Pedidos" at bounding box center [58, 291] width 66 height 13
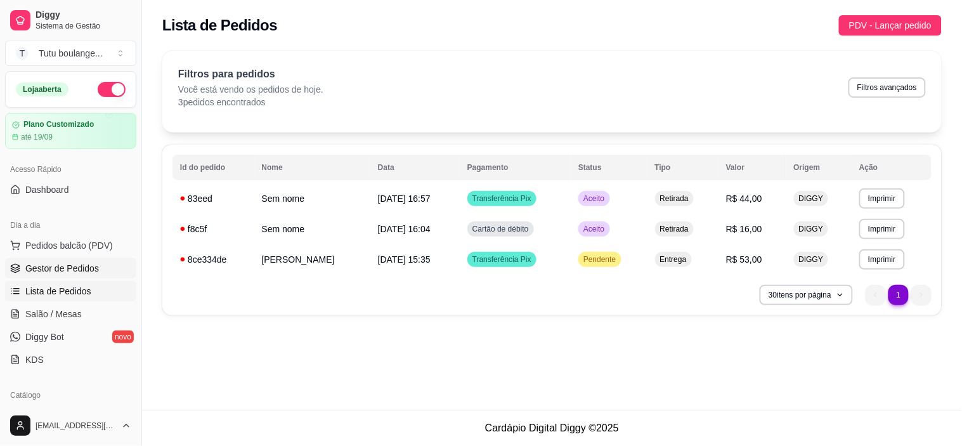
click at [63, 268] on span "Gestor de Pedidos" at bounding box center [62, 268] width 74 height 13
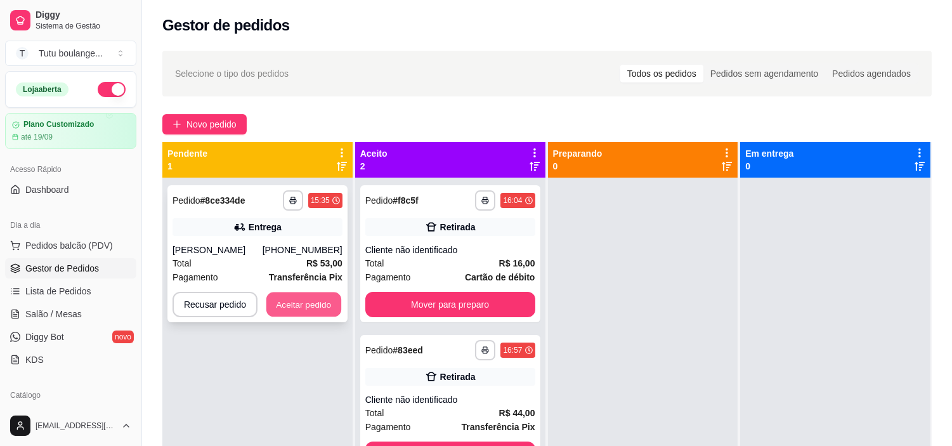
click at [295, 306] on button "Aceitar pedido" at bounding box center [303, 304] width 75 height 25
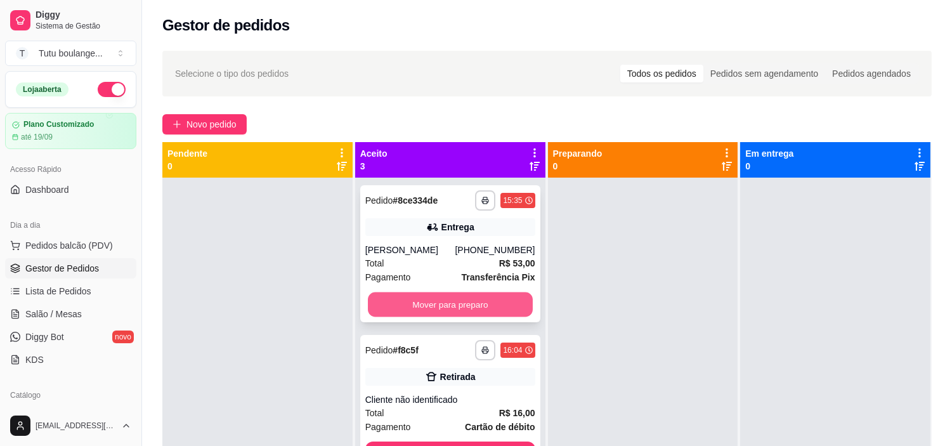
click at [434, 301] on button "Mover para preparo" at bounding box center [450, 304] width 165 height 25
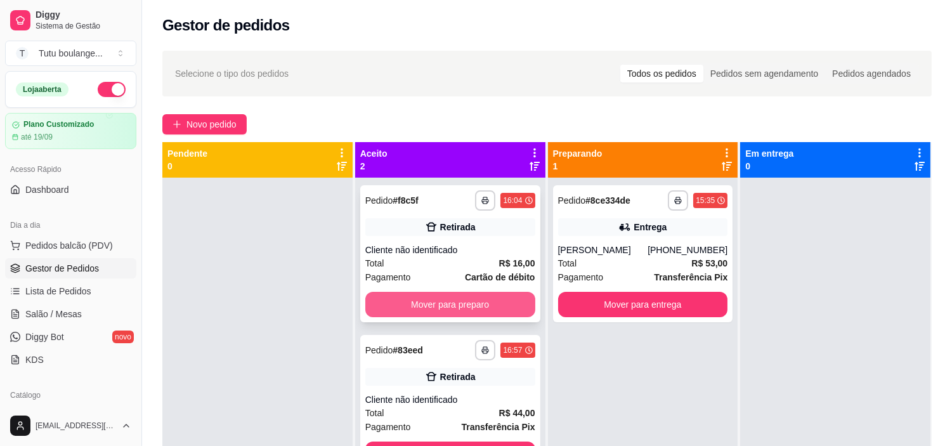
click at [482, 307] on button "Mover para preparo" at bounding box center [450, 304] width 170 height 25
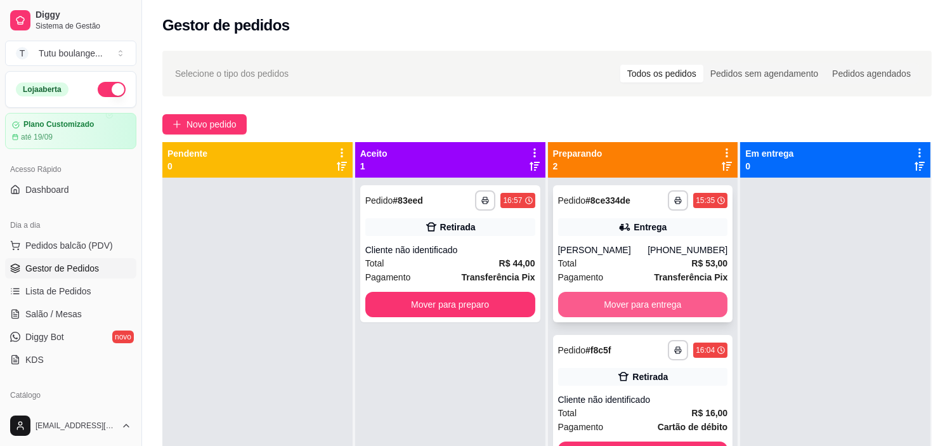
click at [619, 309] on button "Mover para entrega" at bounding box center [643, 304] width 170 height 25
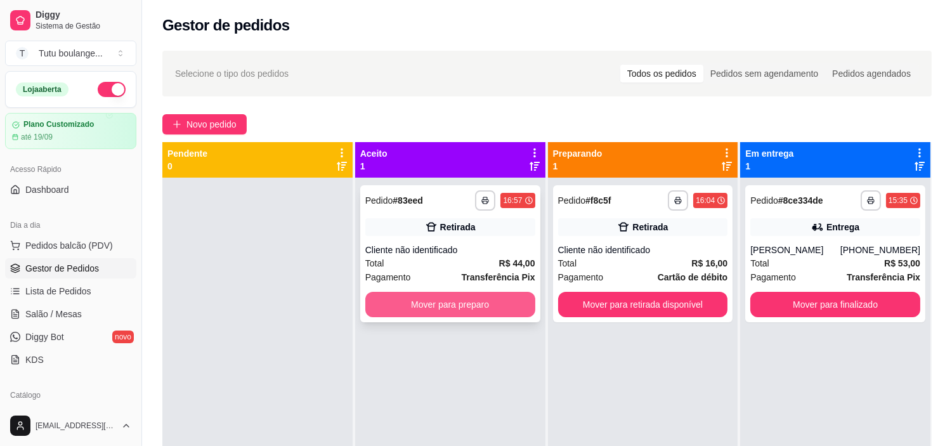
click at [467, 299] on button "Mover para preparo" at bounding box center [450, 304] width 170 height 25
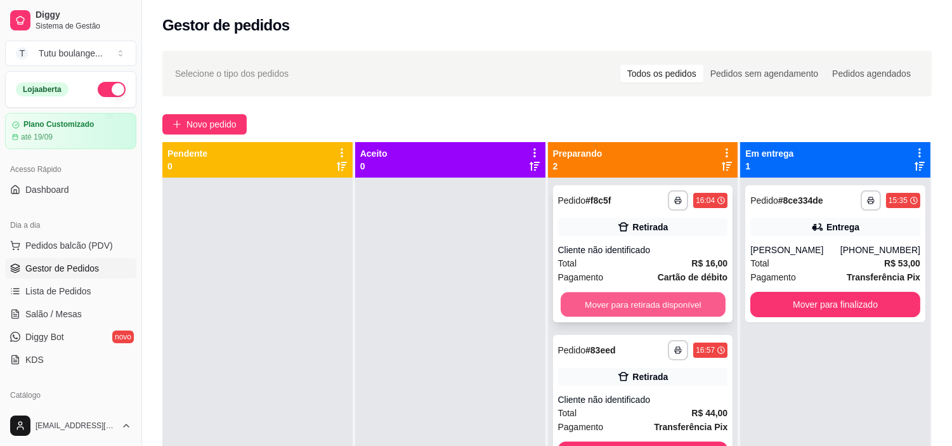
click at [659, 306] on button "Mover para retirada disponível" at bounding box center [642, 304] width 165 height 25
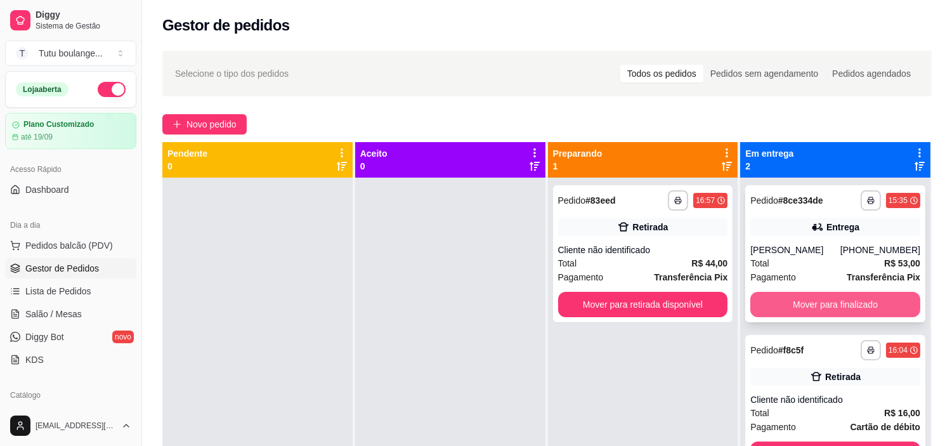
click at [778, 309] on button "Mover para finalizado" at bounding box center [835, 304] width 170 height 25
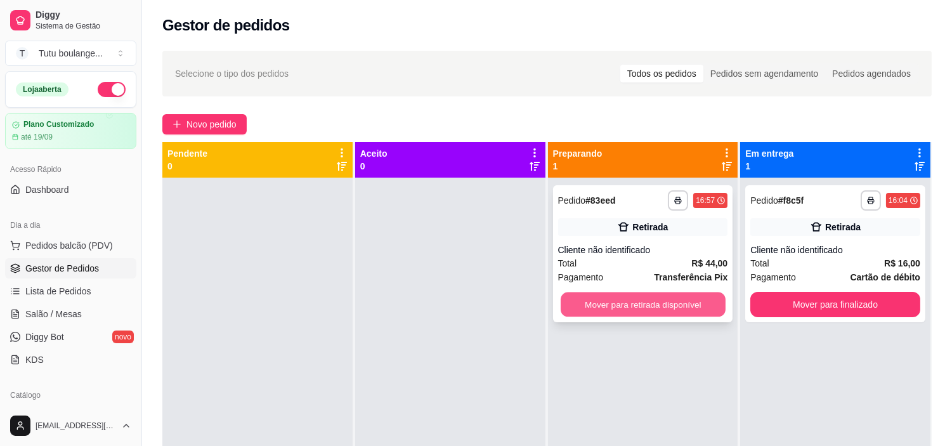
click at [694, 294] on button "Mover para retirada disponível" at bounding box center [642, 304] width 165 height 25
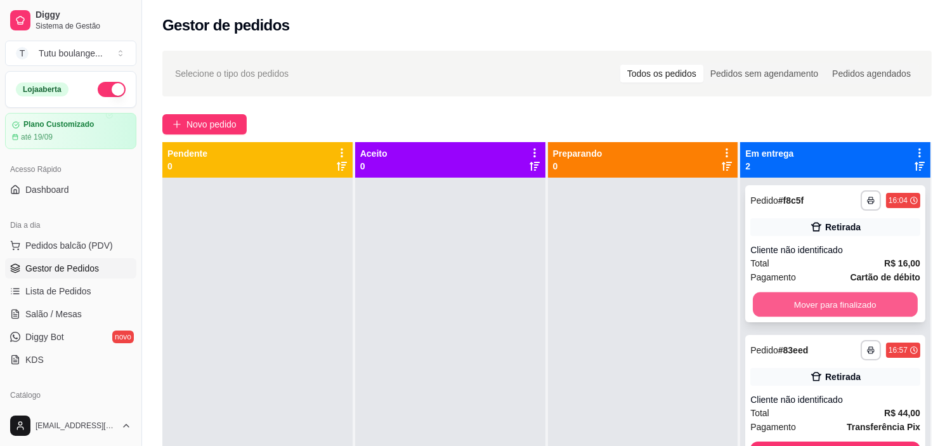
click at [777, 307] on button "Mover para finalizado" at bounding box center [835, 304] width 165 height 25
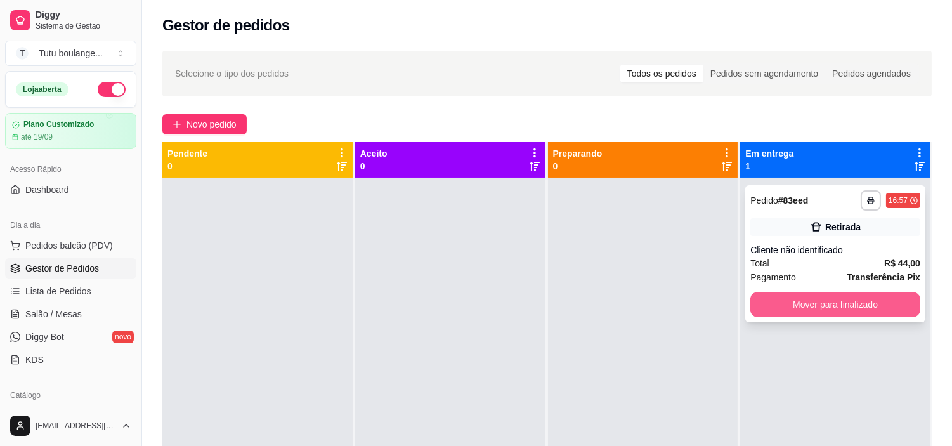
click at [768, 306] on button "Mover para finalizado" at bounding box center [835, 304] width 170 height 25
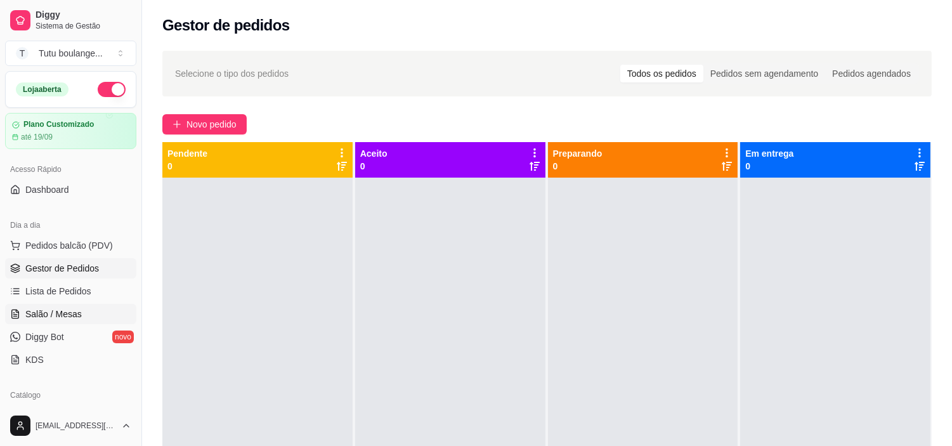
click at [67, 313] on span "Salão / Mesas" at bounding box center [53, 313] width 56 height 13
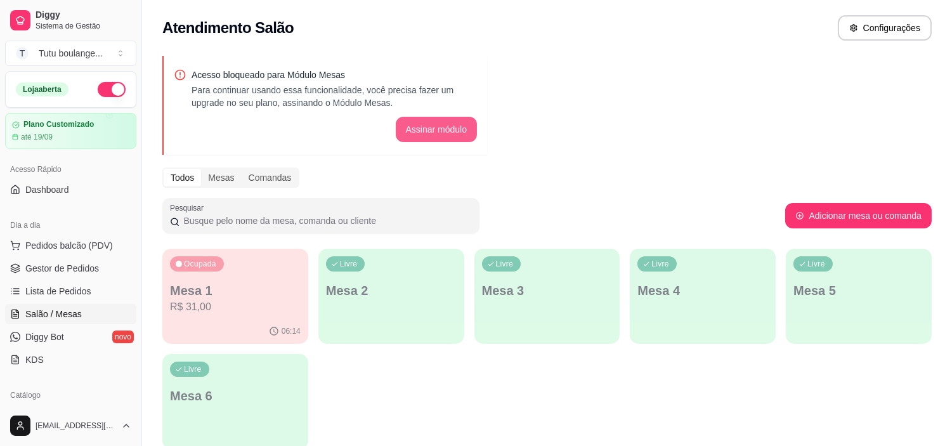
click at [429, 127] on button "Assinar módulo" at bounding box center [437, 129] width 82 height 25
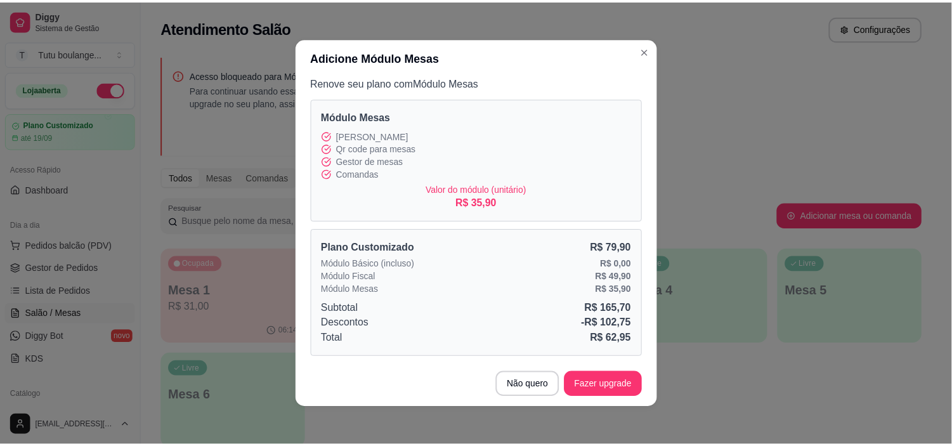
scroll to position [3, 0]
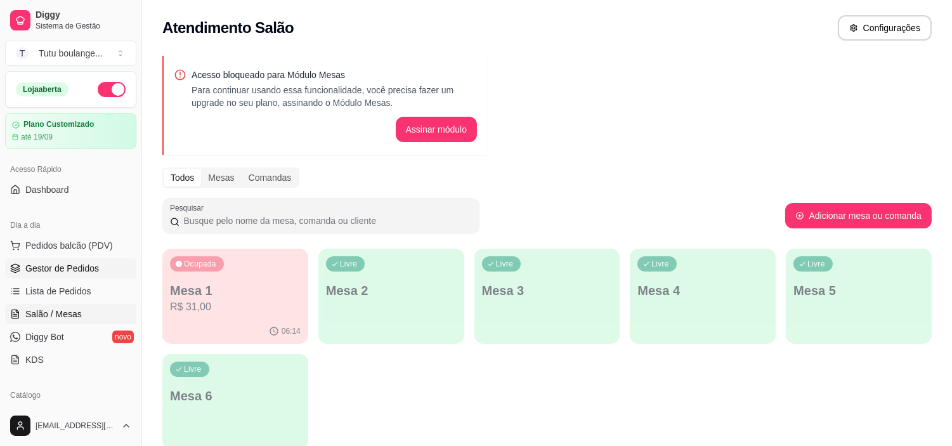
click at [52, 268] on span "Gestor de Pedidos" at bounding box center [62, 268] width 74 height 13
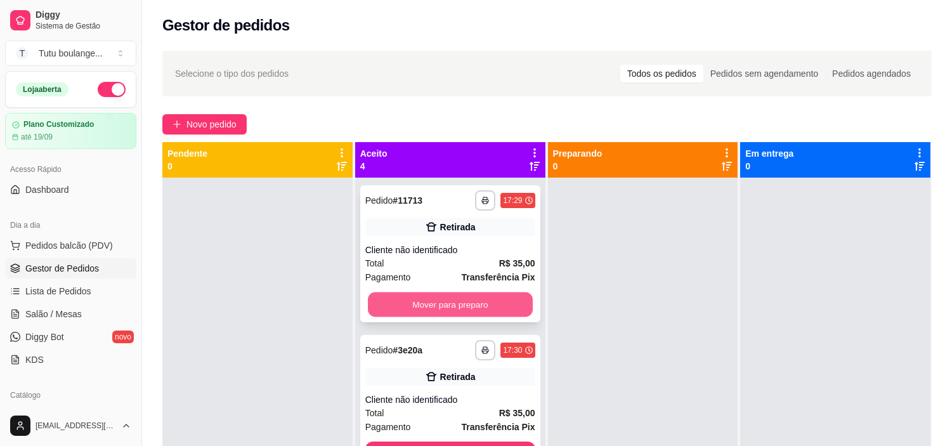
click at [425, 313] on button "Mover para preparo" at bounding box center [450, 304] width 165 height 25
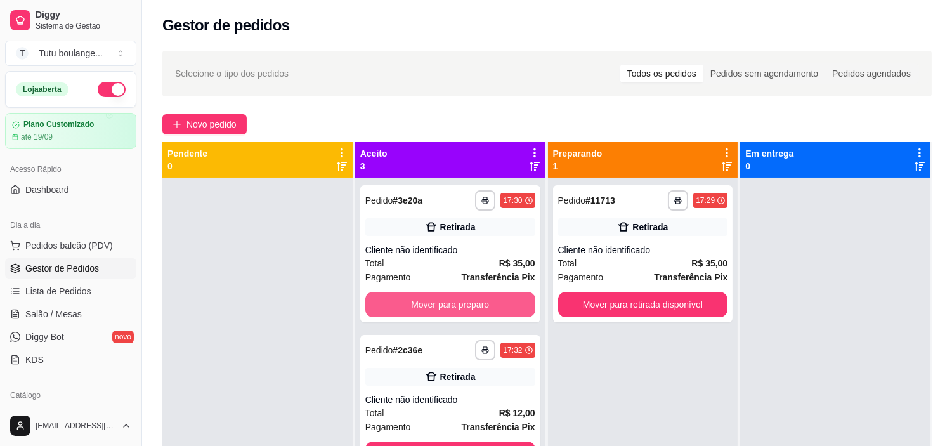
click at [425, 313] on button "Mover para preparo" at bounding box center [450, 304] width 170 height 25
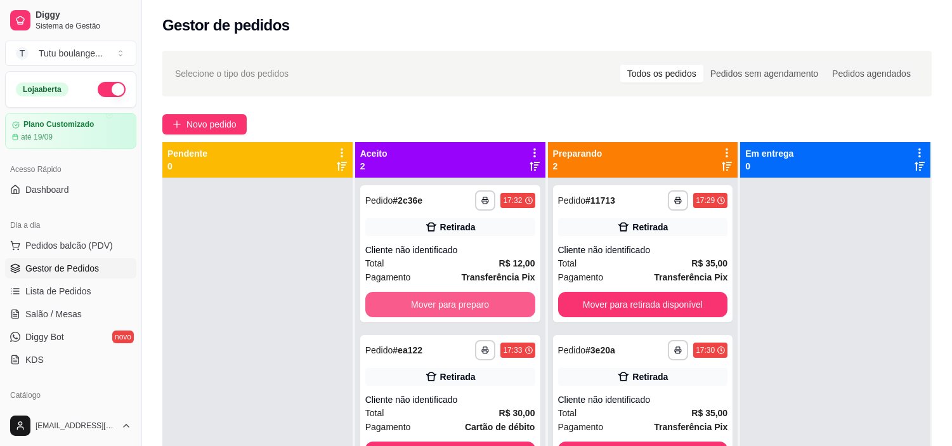
click at [425, 313] on button "Mover para preparo" at bounding box center [450, 304] width 170 height 25
click at [425, 313] on div "Mover para preparo" at bounding box center [450, 304] width 170 height 25
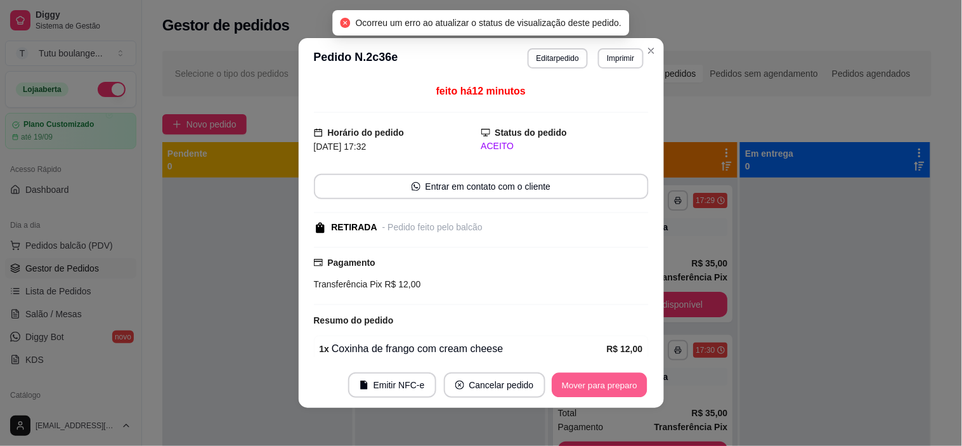
click at [598, 383] on button "Mover para preparo" at bounding box center [599, 385] width 95 height 25
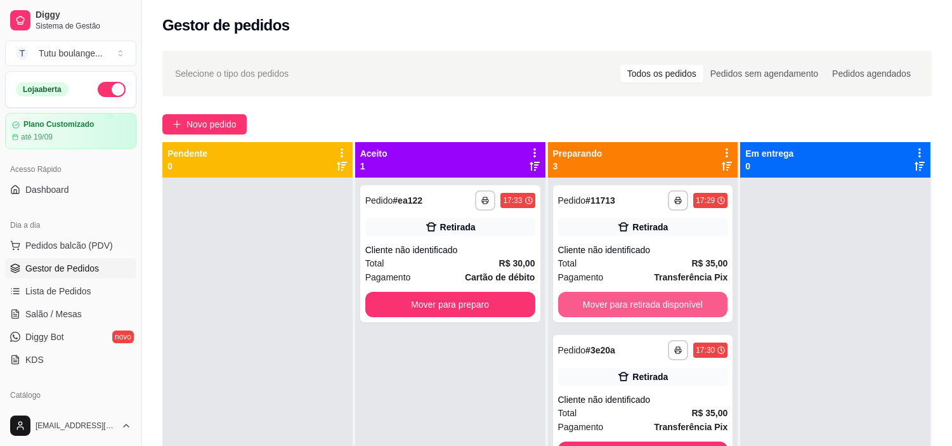
click at [685, 309] on button "Mover para retirada disponível" at bounding box center [643, 304] width 170 height 25
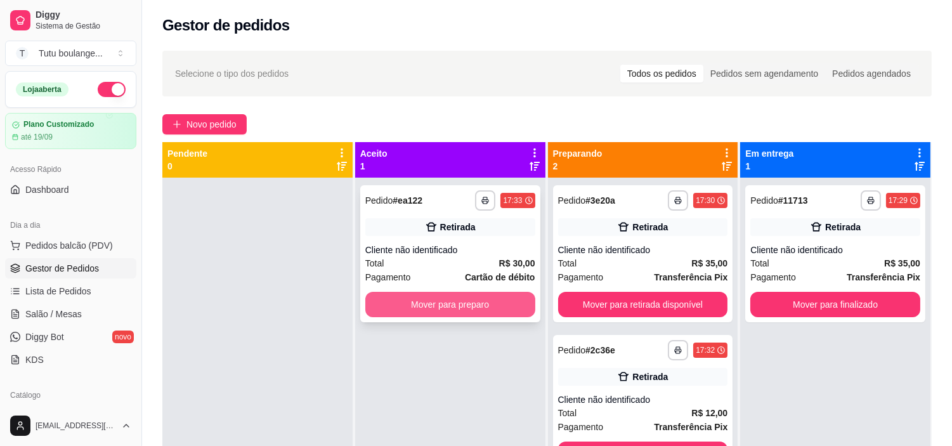
click at [508, 309] on button "Mover para preparo" at bounding box center [450, 304] width 170 height 25
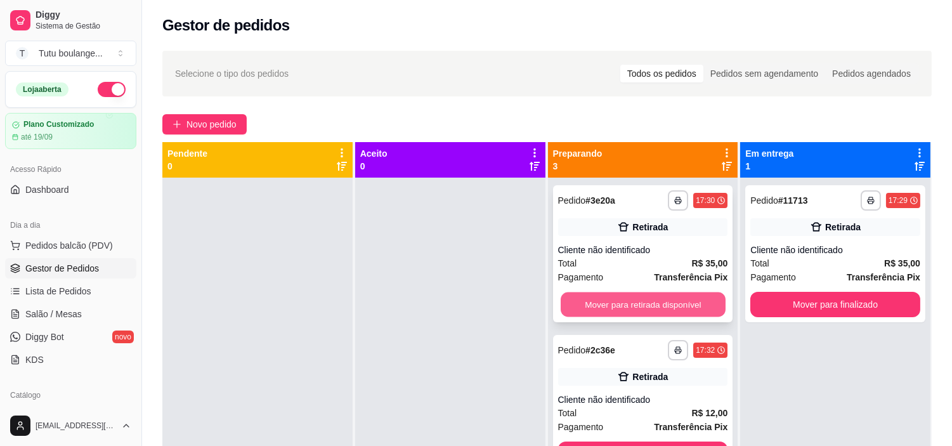
click at [614, 304] on button "Mover para retirada disponível" at bounding box center [642, 304] width 165 height 25
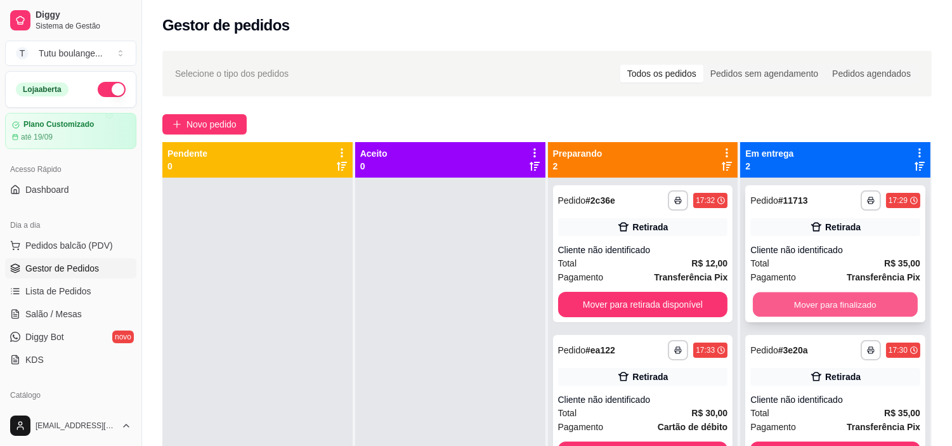
click at [783, 307] on button "Mover para finalizado" at bounding box center [835, 304] width 165 height 25
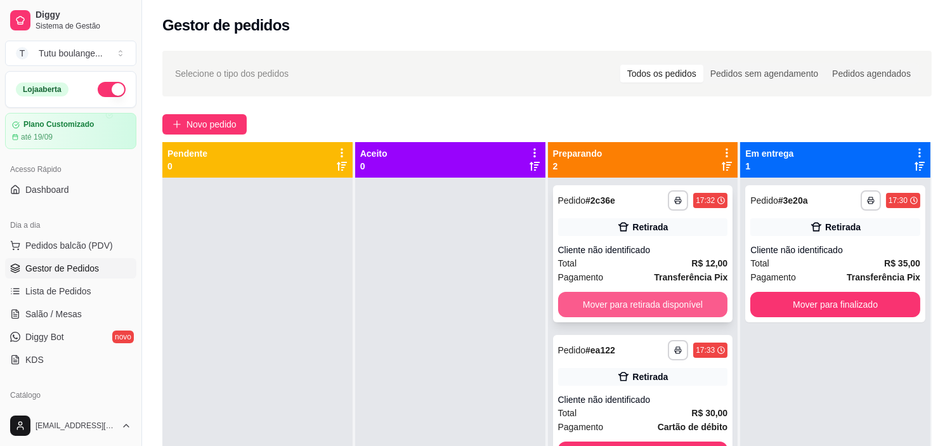
click at [691, 306] on button "Mover para retirada disponível" at bounding box center [643, 304] width 170 height 25
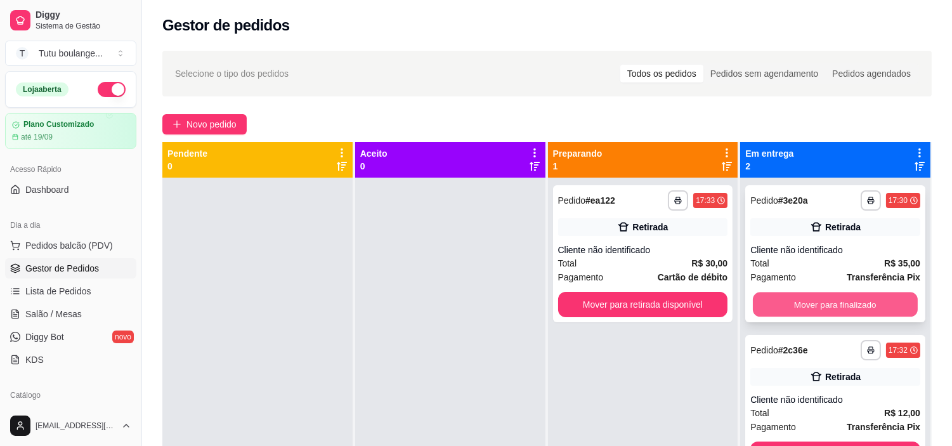
click at [783, 307] on button "Mover para finalizado" at bounding box center [835, 304] width 165 height 25
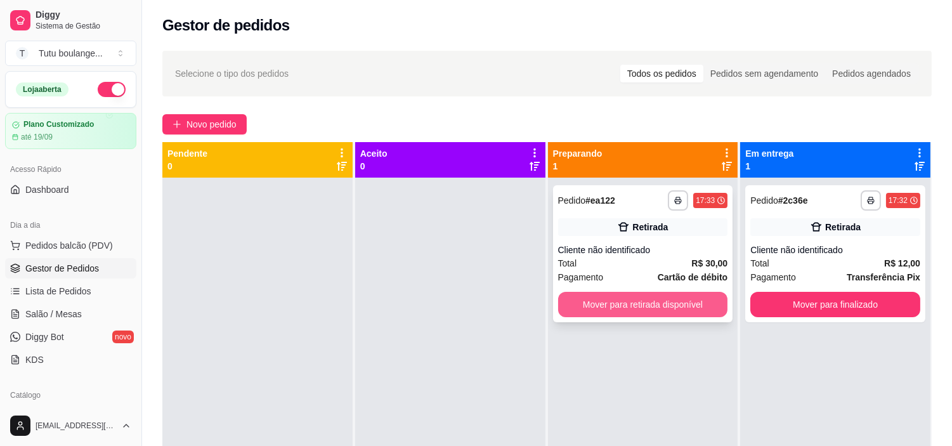
click at [676, 299] on button "Mover para retirada disponível" at bounding box center [643, 304] width 170 height 25
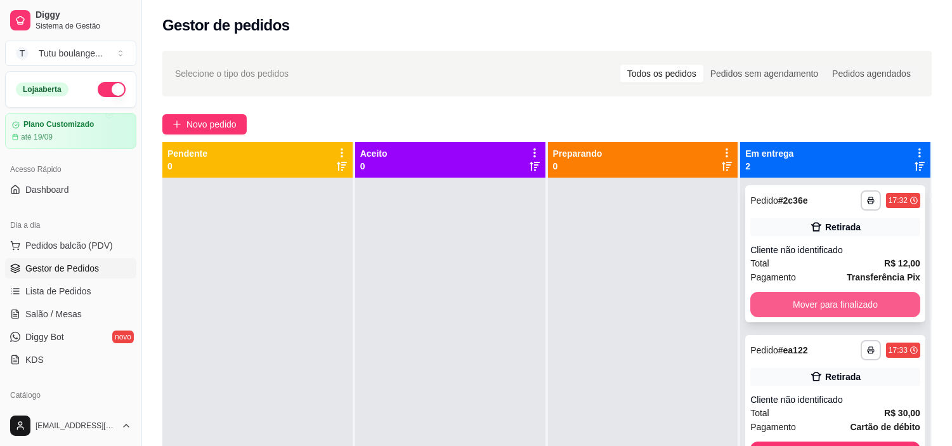
click at [770, 297] on button "Mover para finalizado" at bounding box center [835, 304] width 170 height 25
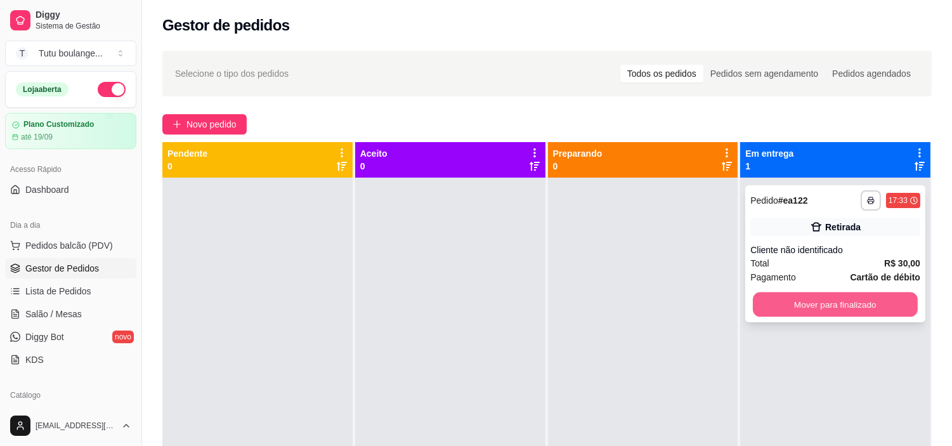
click at [768, 308] on button "Mover para finalizado" at bounding box center [835, 304] width 165 height 25
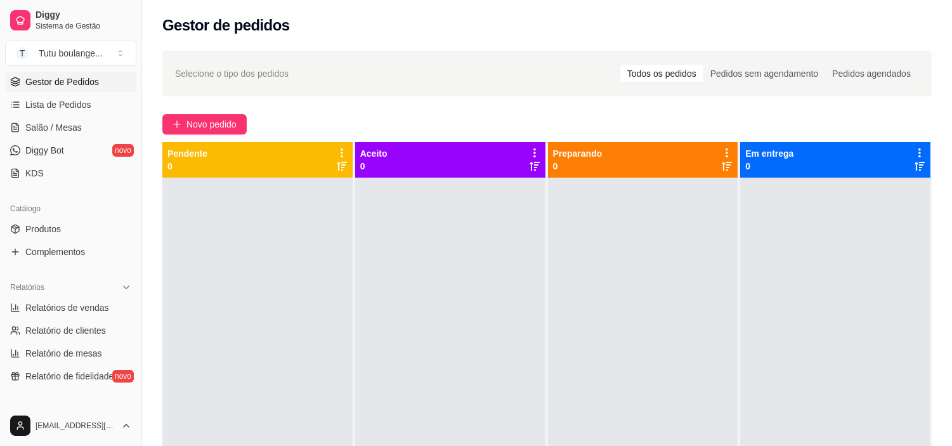
scroll to position [211, 0]
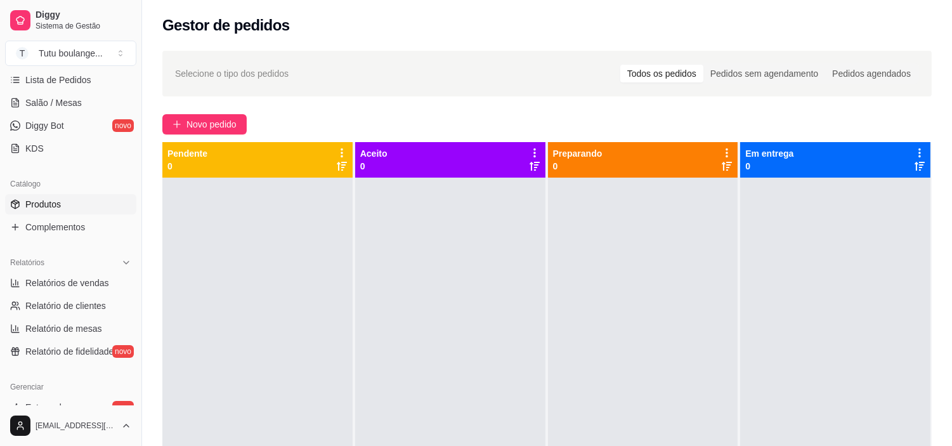
click at [91, 206] on link "Produtos" at bounding box center [70, 204] width 131 height 20
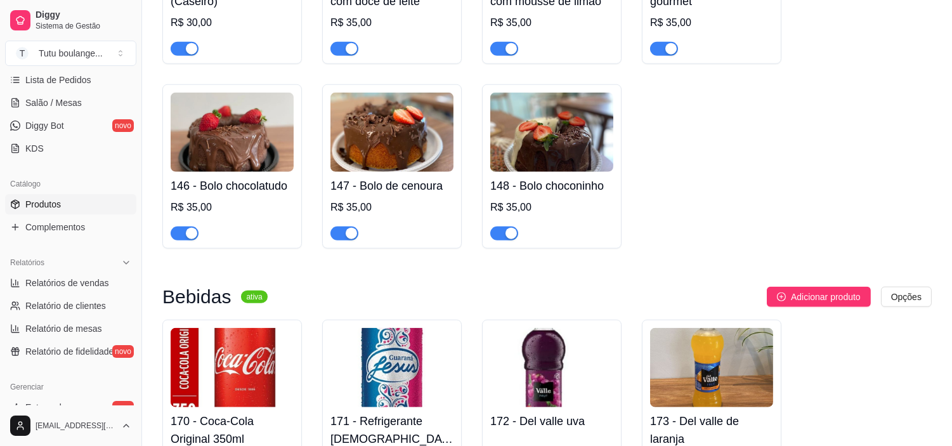
scroll to position [2536, 0]
